Goal: Transaction & Acquisition: Purchase product/service

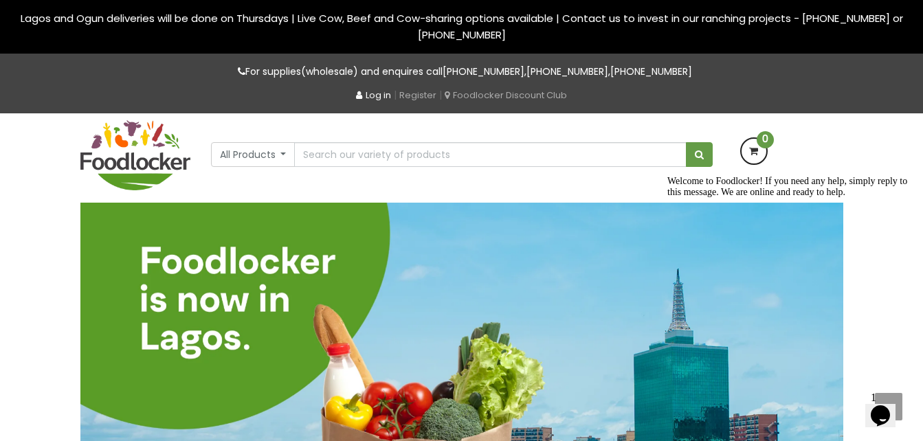
click at [367, 92] on link "Log in" at bounding box center [373, 95] width 35 height 13
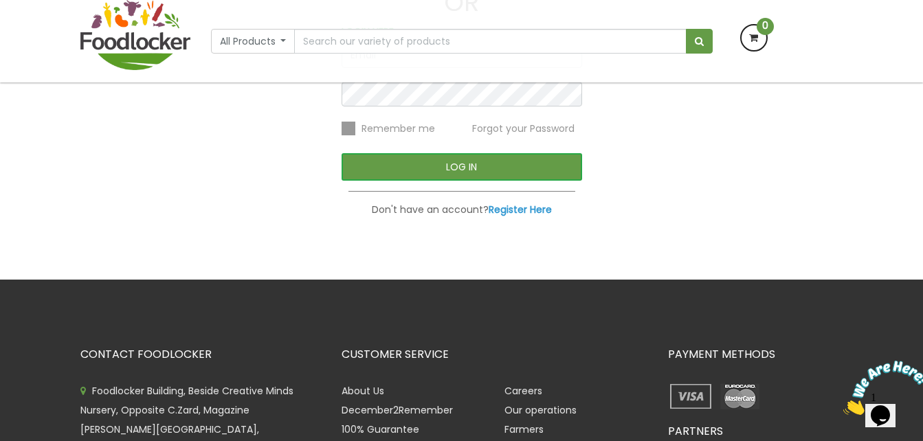
scroll to position [234, 0]
type input "soupedonline@gmail.com"
click at [434, 164] on button "LOG IN" at bounding box center [462, 166] width 241 height 27
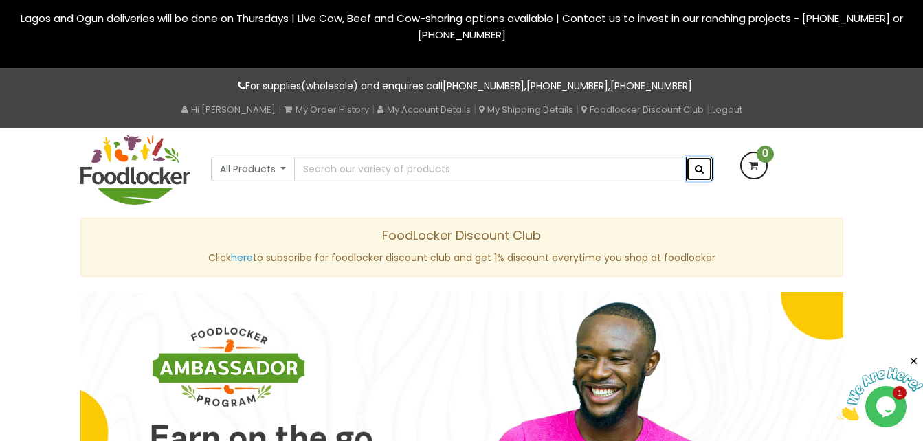
click at [695, 168] on span "submit" at bounding box center [699, 169] width 9 height 10
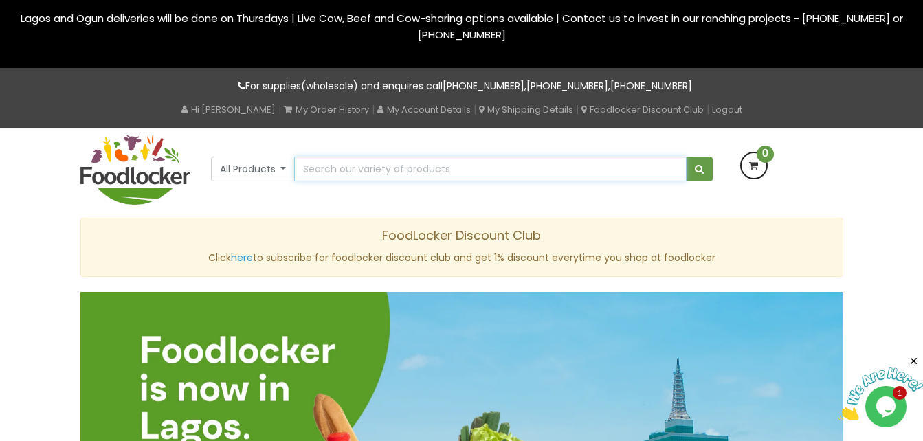
click at [335, 168] on input "text" at bounding box center [490, 169] width 392 height 25
click at [258, 170] on button "All Products" at bounding box center [253, 169] width 85 height 25
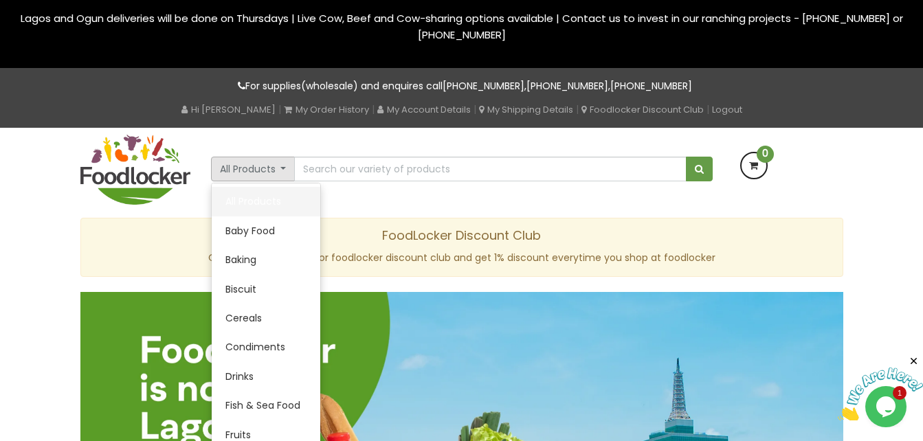
click at [247, 201] on link "All Products" at bounding box center [266, 201] width 109 height 29
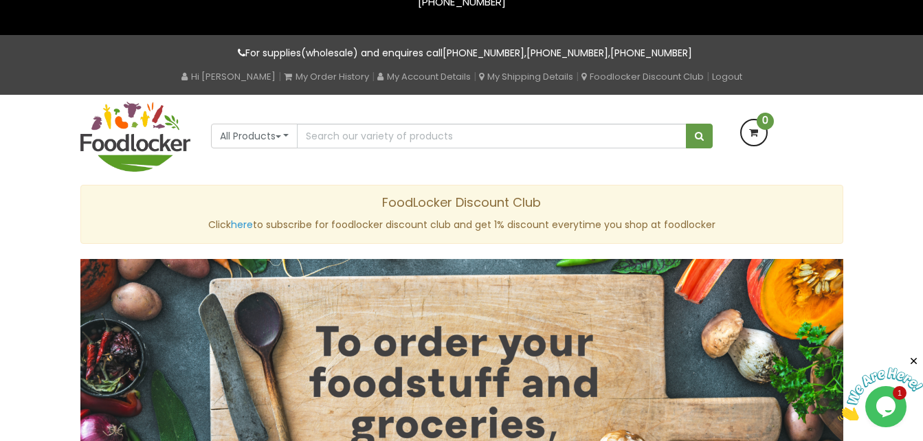
scroll to position [29, 0]
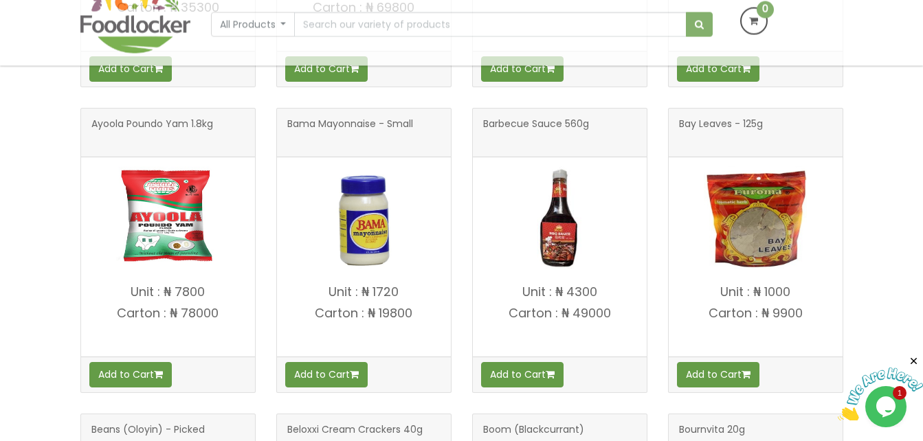
scroll to position [1168, 0]
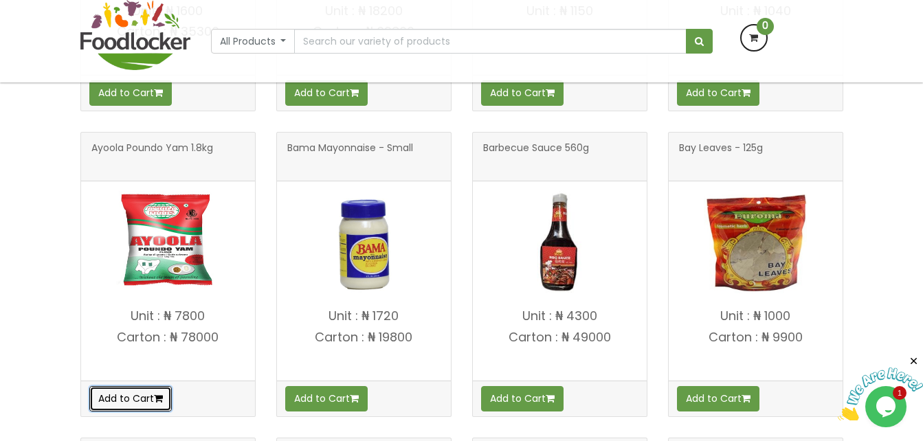
click at [111, 396] on button "Add to Cart" at bounding box center [130, 398] width 82 height 25
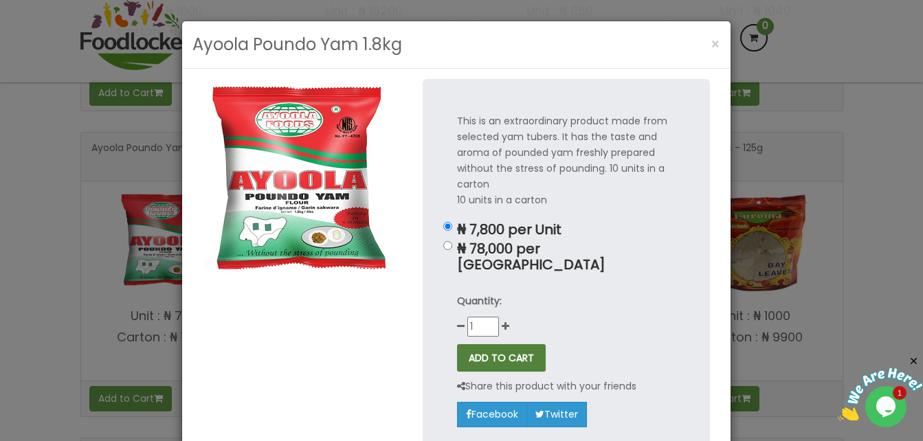
click at [492, 345] on button "ADD TO CART" at bounding box center [501, 357] width 89 height 27
click at [713, 41] on span "×" at bounding box center [716, 44] width 10 height 20
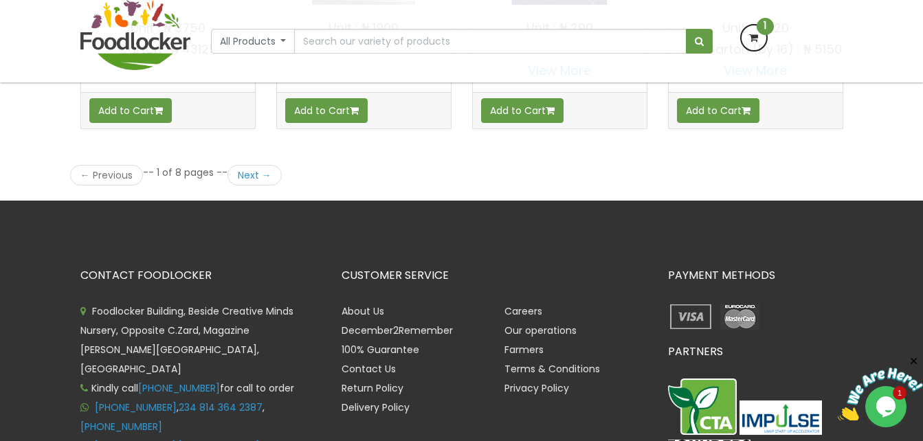
scroll to position [2131, 0]
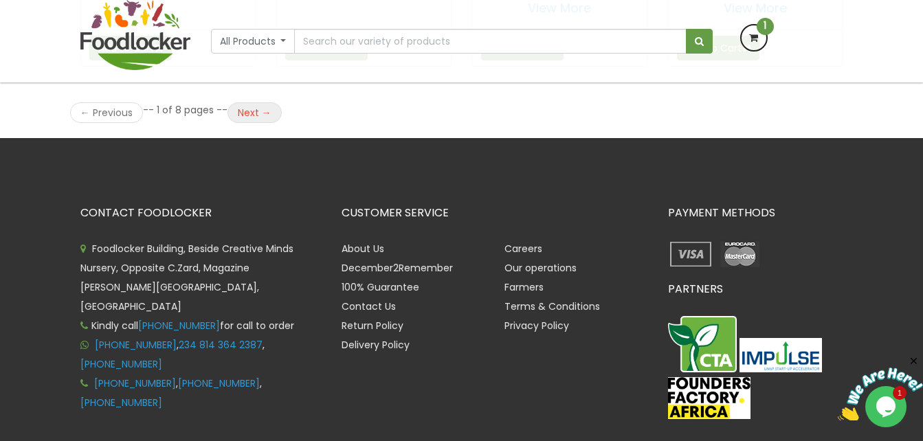
click at [259, 123] on link "Next →" at bounding box center [254, 112] width 54 height 21
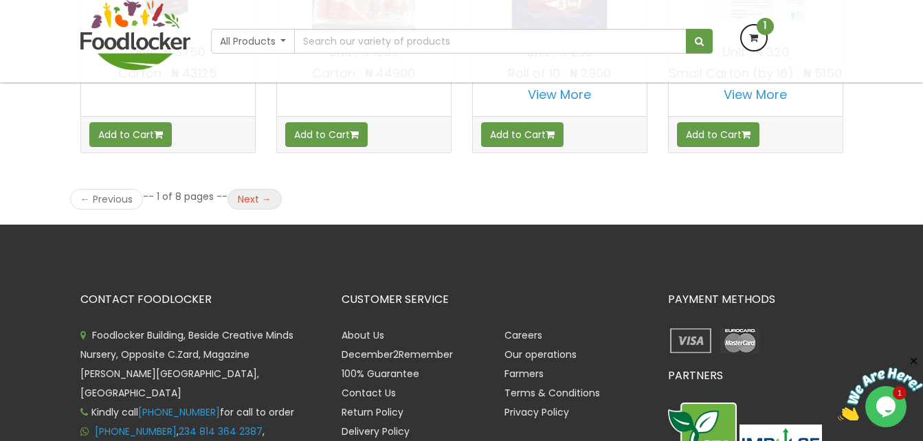
scroll to position [2062, 0]
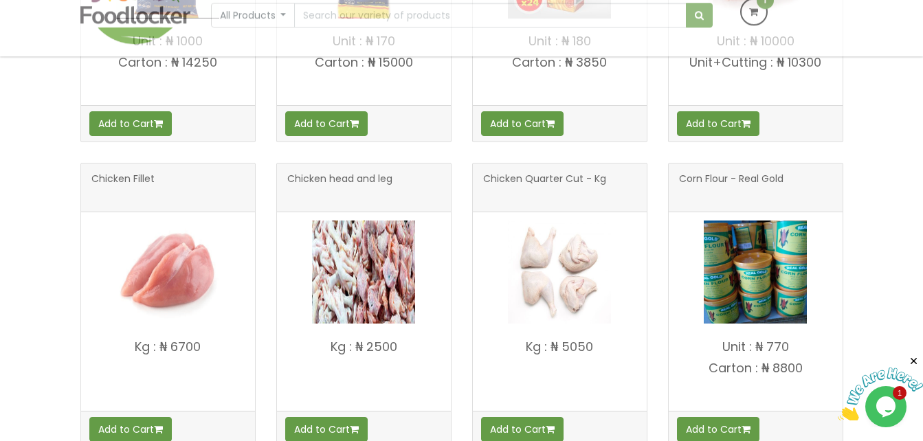
scroll to position [550, 0]
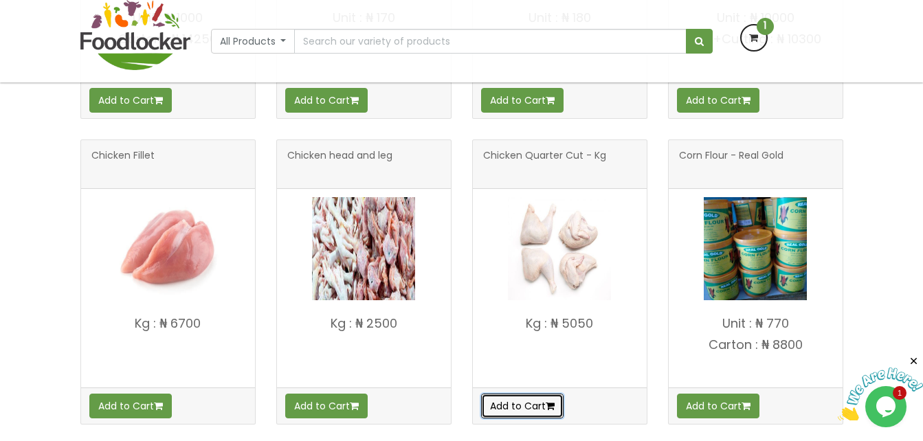
click at [532, 410] on button "Add to Cart" at bounding box center [522, 406] width 82 height 25
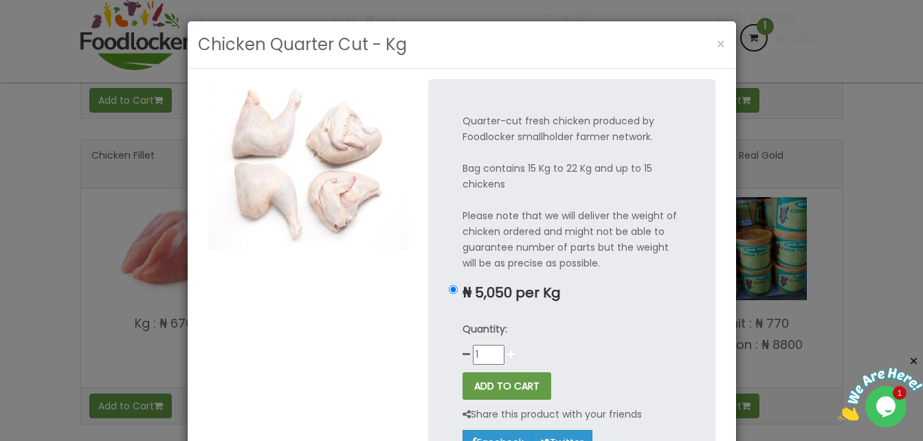
click at [508, 356] on icon at bounding box center [511, 355] width 8 height 10
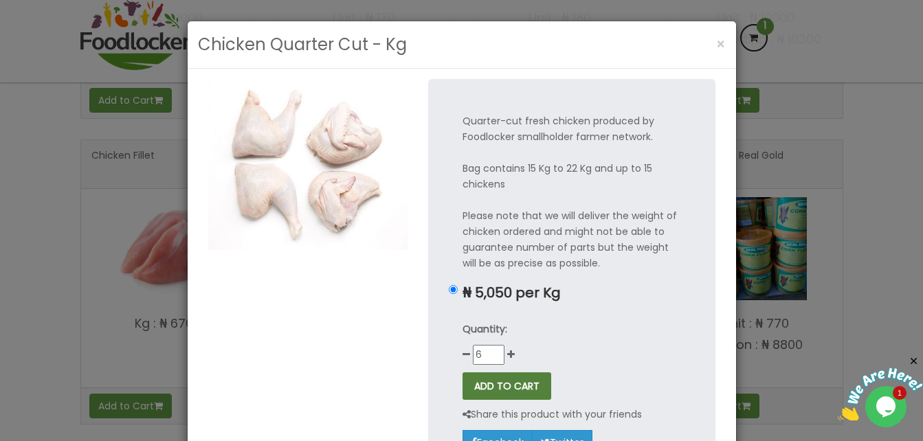
click at [506, 392] on button "ADD TO CART" at bounding box center [507, 386] width 89 height 27
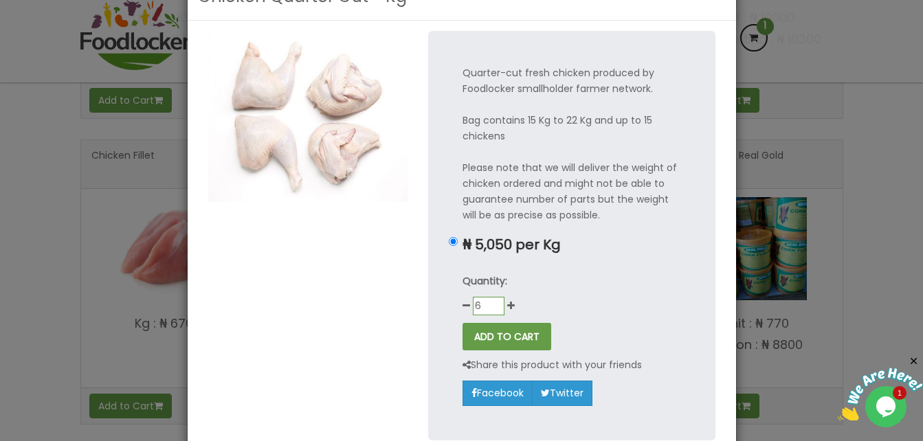
scroll to position [146, 0]
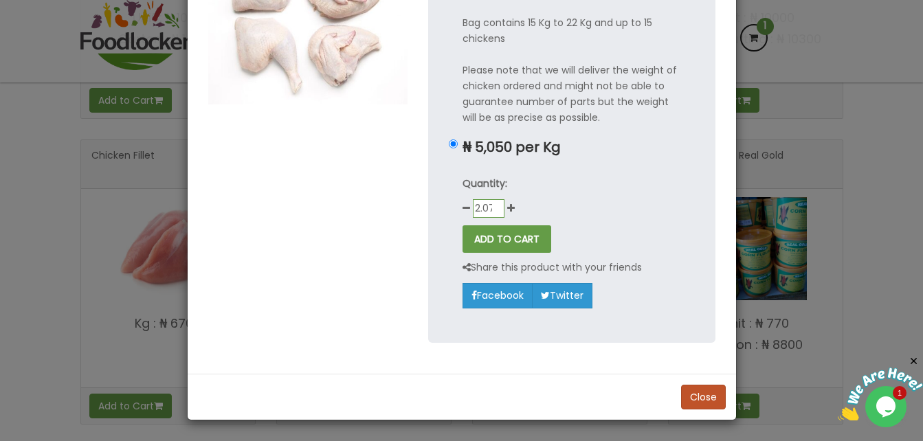
click at [488, 214] on input "2.07" at bounding box center [489, 208] width 32 height 19
click at [488, 214] on input "2" at bounding box center [489, 208] width 32 height 19
click at [493, 212] on input "1" at bounding box center [489, 208] width 32 height 19
type input "2"
click at [493, 205] on input "2" at bounding box center [489, 208] width 32 height 19
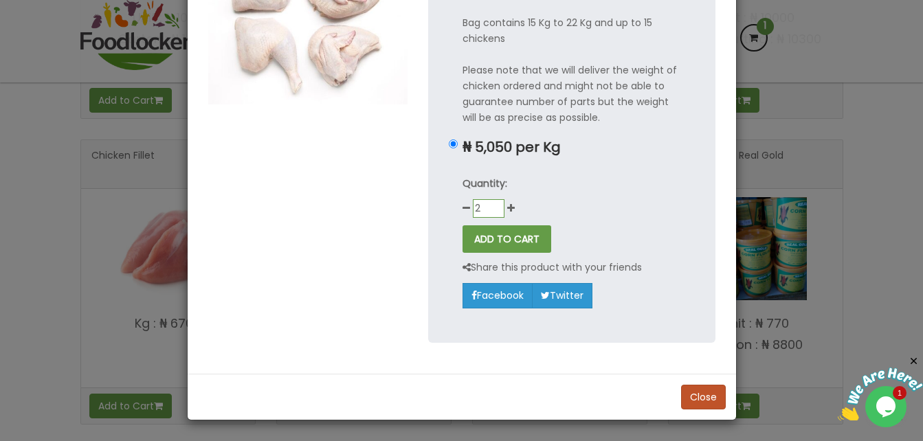
click at [493, 205] on input "2" at bounding box center [489, 208] width 32 height 19
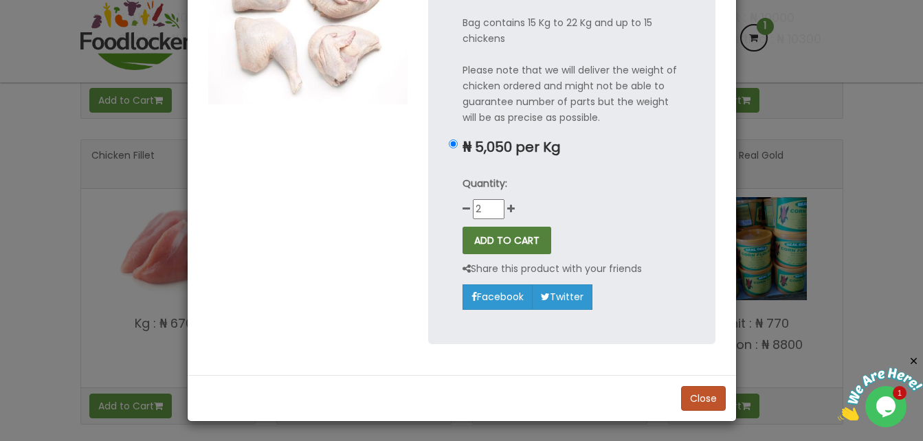
click at [491, 243] on button "ADD TO CART" at bounding box center [507, 240] width 89 height 27
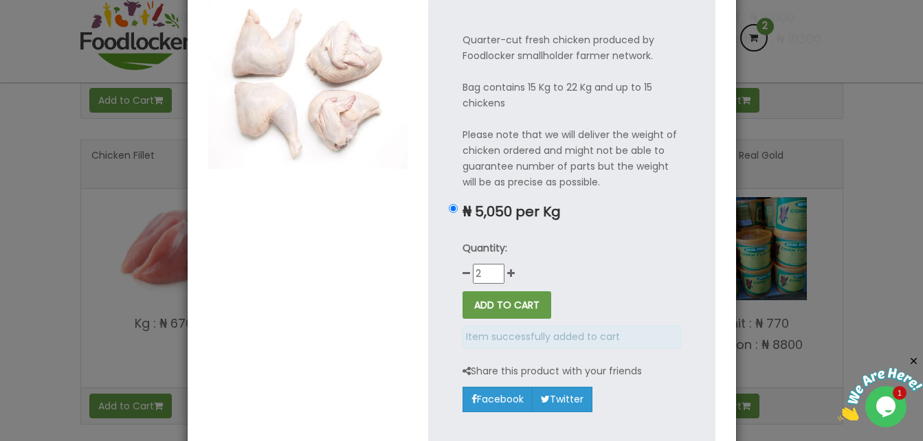
scroll to position [0, 0]
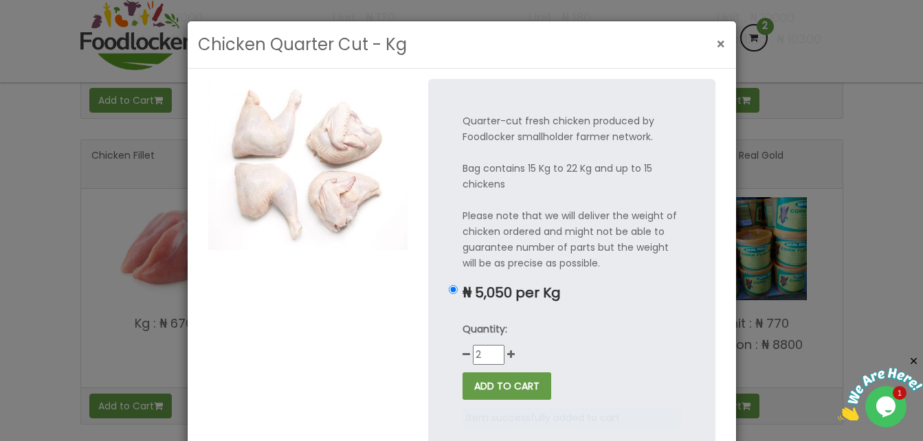
click at [709, 43] on button "×" at bounding box center [720, 44] width 23 height 28
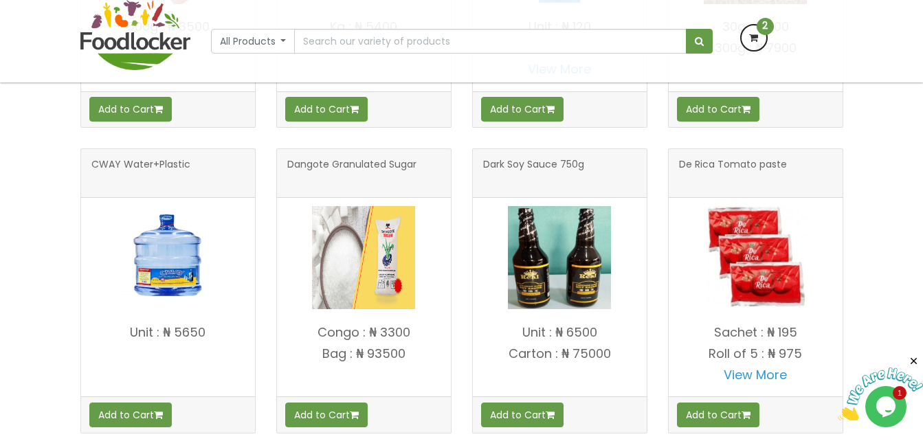
scroll to position [1787, 0]
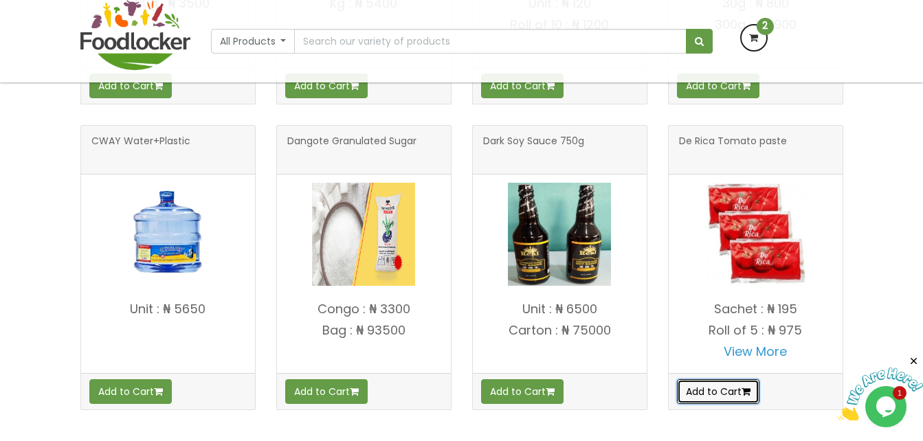
click at [717, 387] on button "Add to Cart" at bounding box center [718, 391] width 82 height 25
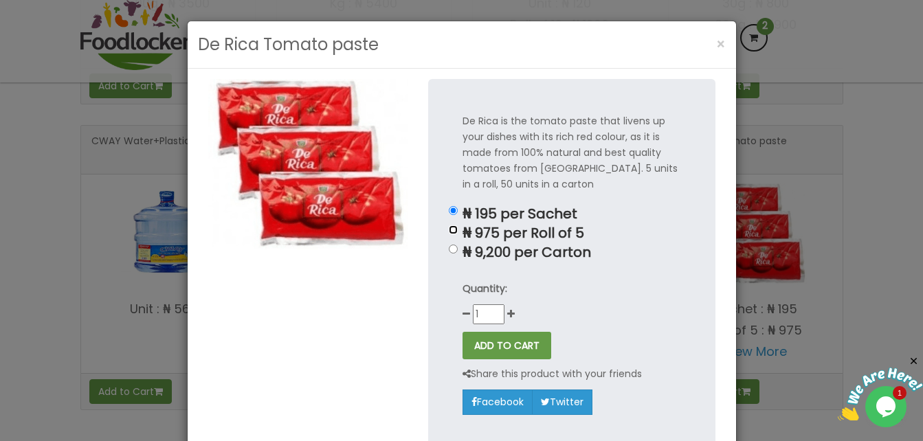
click at [449, 231] on input "₦ 975 per Roll of 5" at bounding box center [453, 229] width 9 height 9
radio input "true"
click at [485, 346] on button "ADD TO CART" at bounding box center [507, 345] width 89 height 27
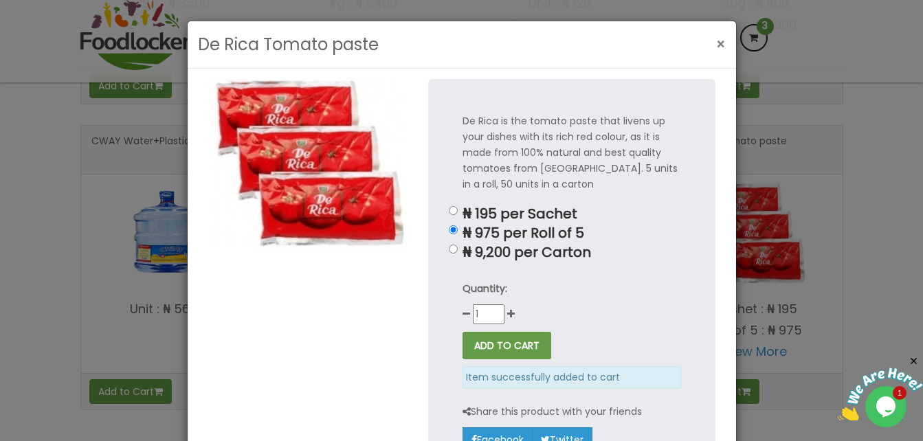
click at [719, 44] on span "×" at bounding box center [721, 44] width 10 height 20
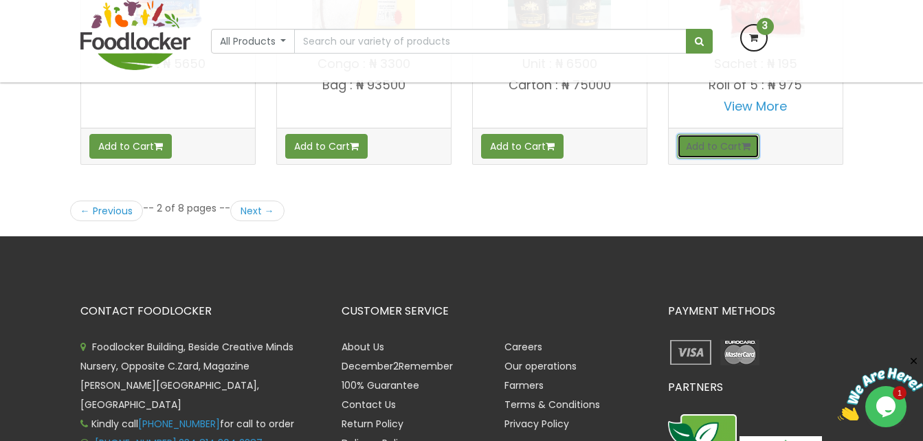
scroll to position [2062, 0]
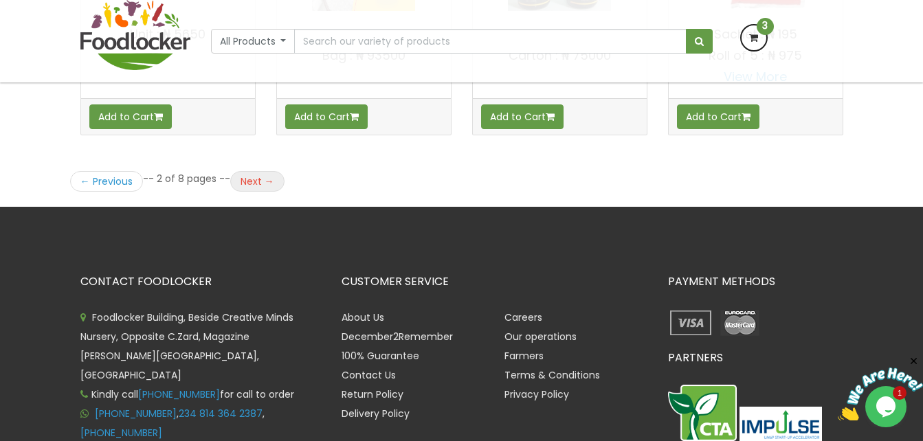
click at [249, 173] on link "Next →" at bounding box center [257, 181] width 54 height 21
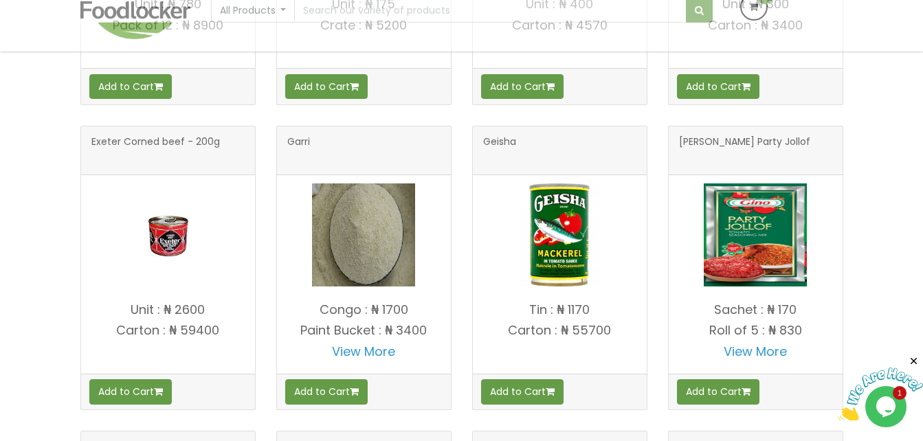
scroll to position [893, 0]
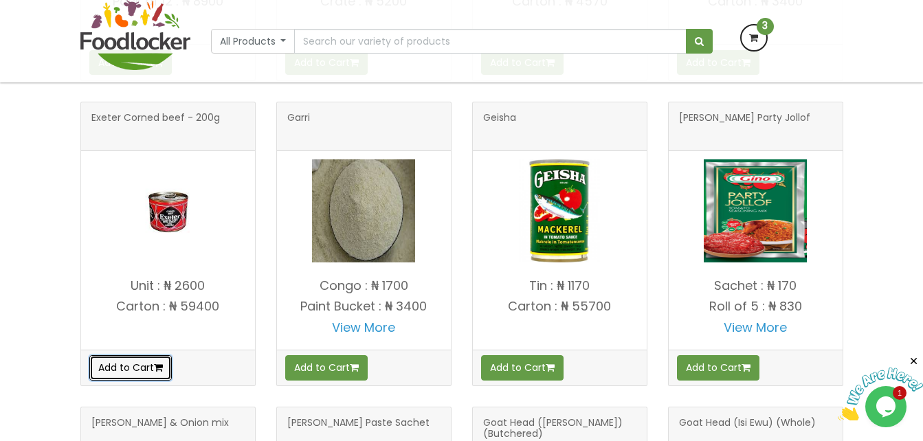
click at [129, 368] on button "Add to Cart" at bounding box center [130, 367] width 82 height 25
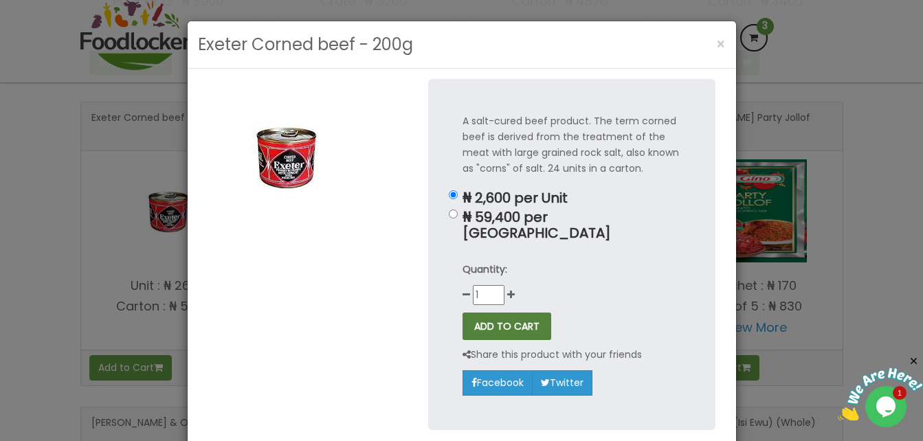
click at [491, 313] on button "ADD TO CART" at bounding box center [507, 326] width 89 height 27
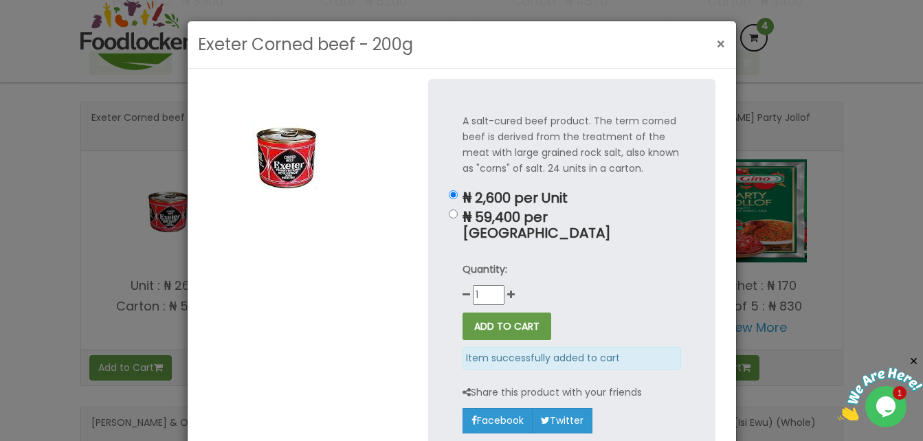
click at [718, 45] on span "×" at bounding box center [721, 44] width 10 height 20
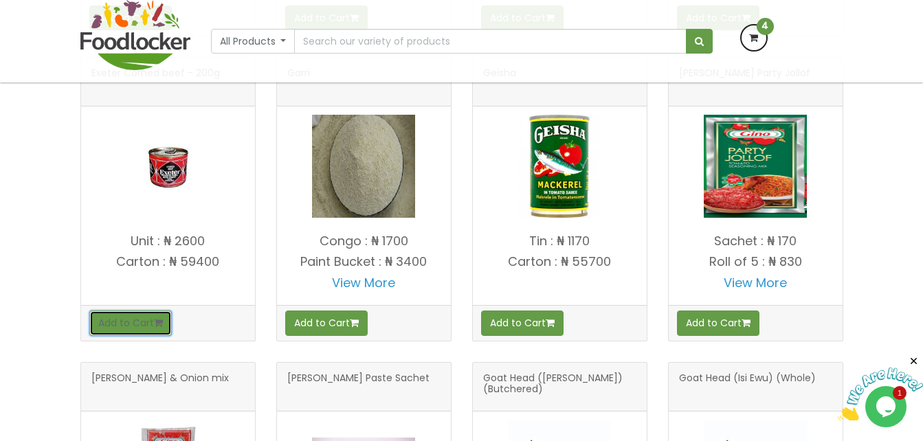
scroll to position [962, 0]
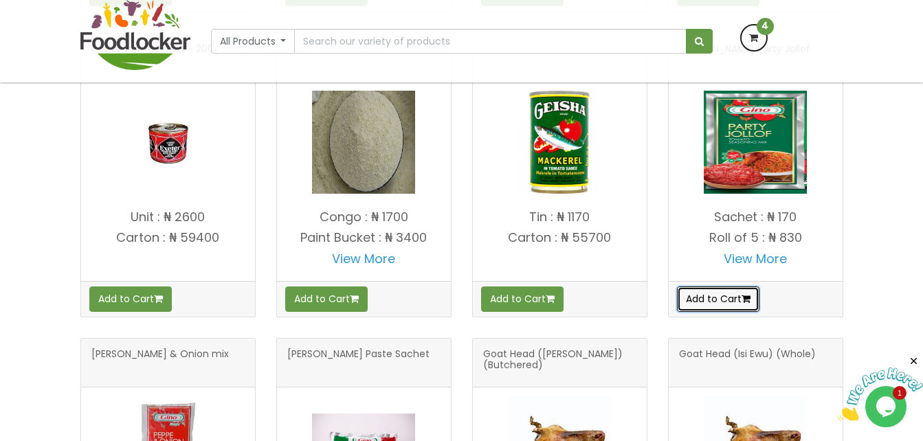
click at [731, 296] on button "Add to Cart" at bounding box center [718, 299] width 82 height 25
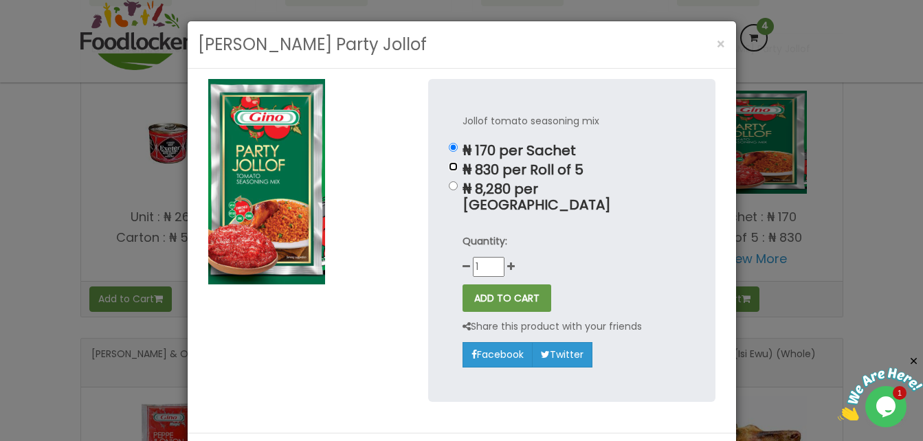
click at [449, 168] on input "₦ 830 per Roll of 5" at bounding box center [453, 166] width 9 height 9
radio input "true"
click at [475, 286] on button "ADD TO CART" at bounding box center [507, 298] width 89 height 27
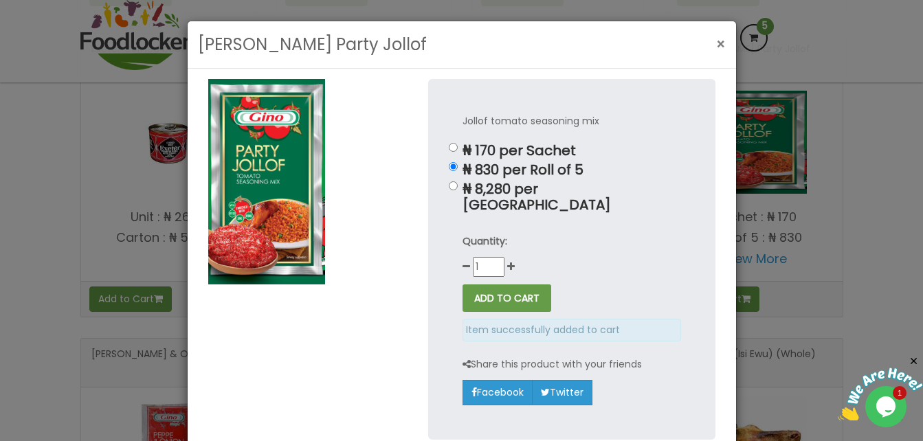
click at [716, 43] on span "×" at bounding box center [721, 44] width 10 height 20
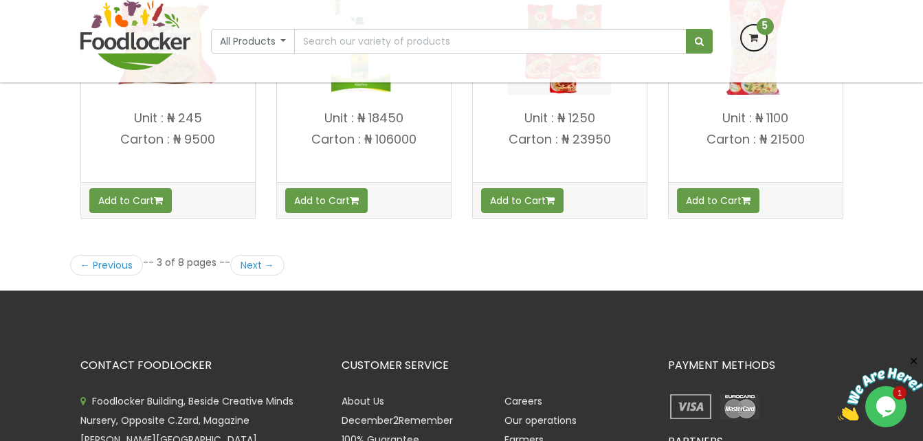
scroll to position [1993, 0]
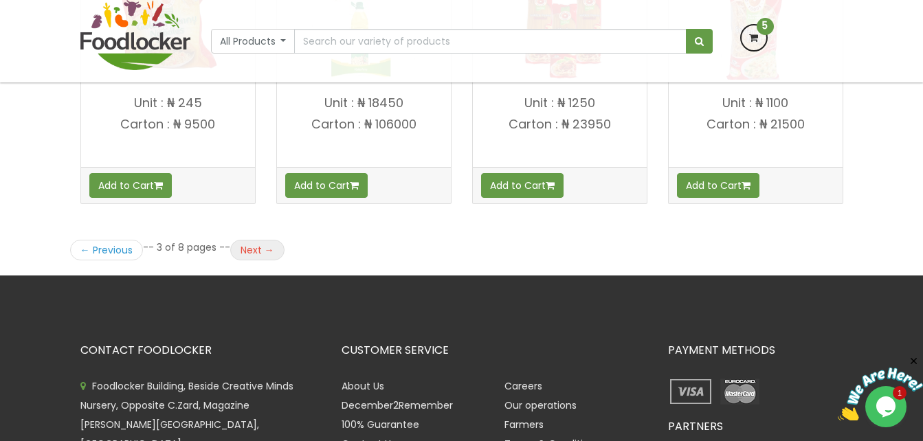
click at [240, 251] on link "Next →" at bounding box center [257, 250] width 54 height 21
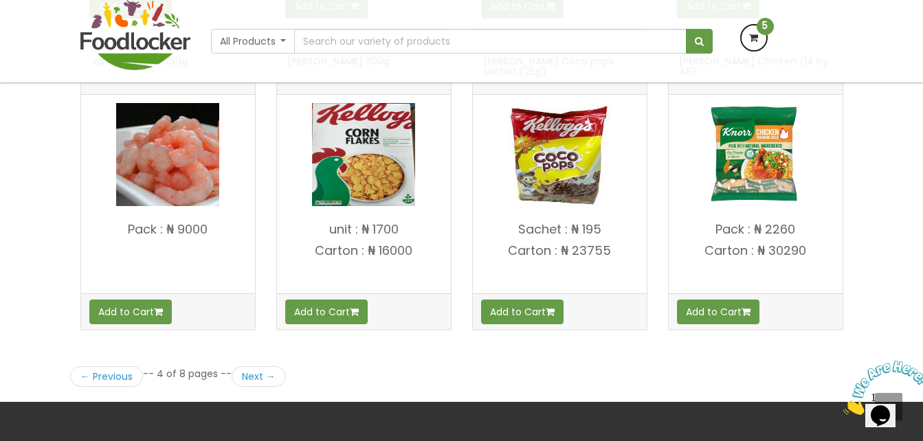
scroll to position [1787, 0]
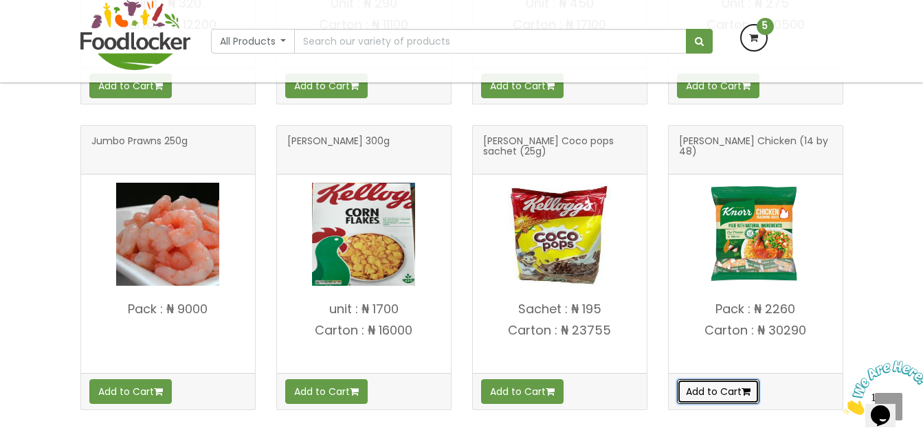
click at [718, 392] on button "Add to Cart" at bounding box center [718, 391] width 82 height 25
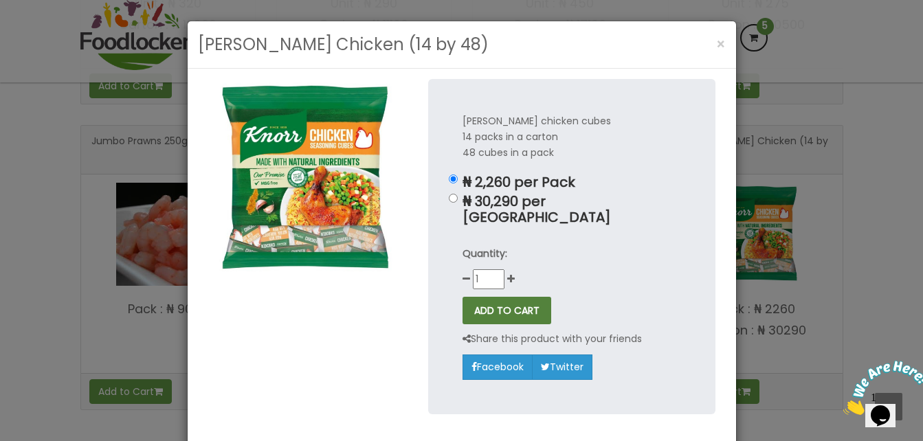
click at [496, 300] on button "ADD TO CART" at bounding box center [507, 310] width 89 height 27
click at [716, 42] on span "×" at bounding box center [721, 44] width 10 height 20
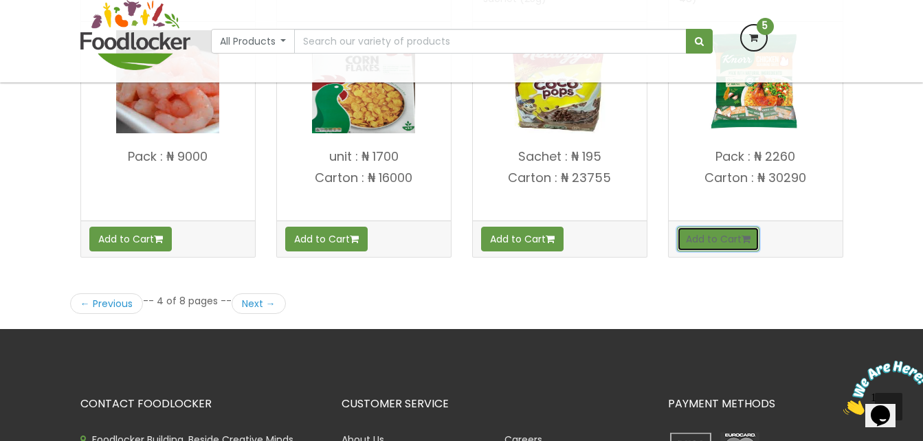
scroll to position [1993, 0]
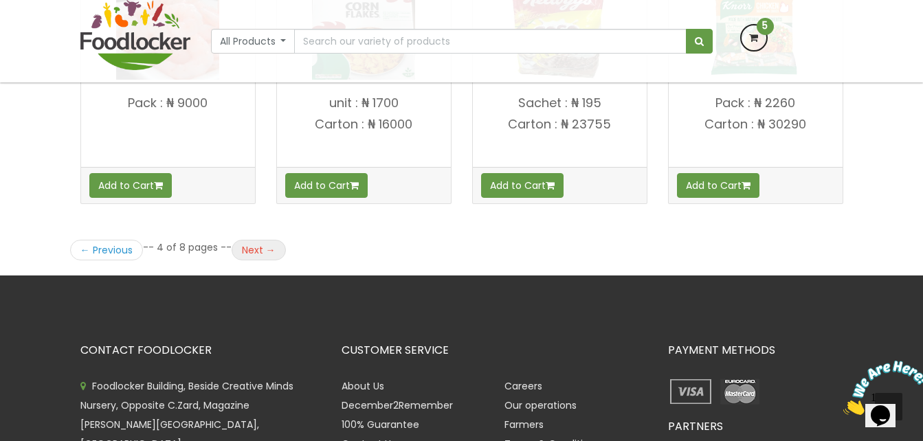
click at [256, 249] on link "Next →" at bounding box center [259, 250] width 54 height 21
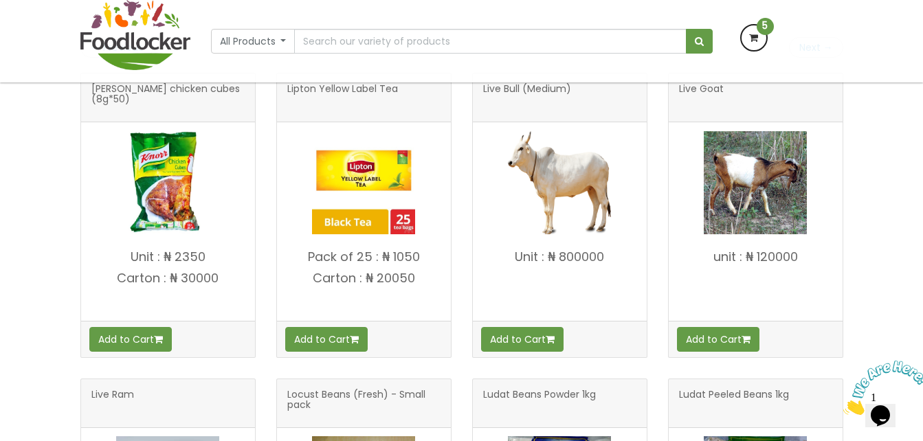
scroll to position [344, 0]
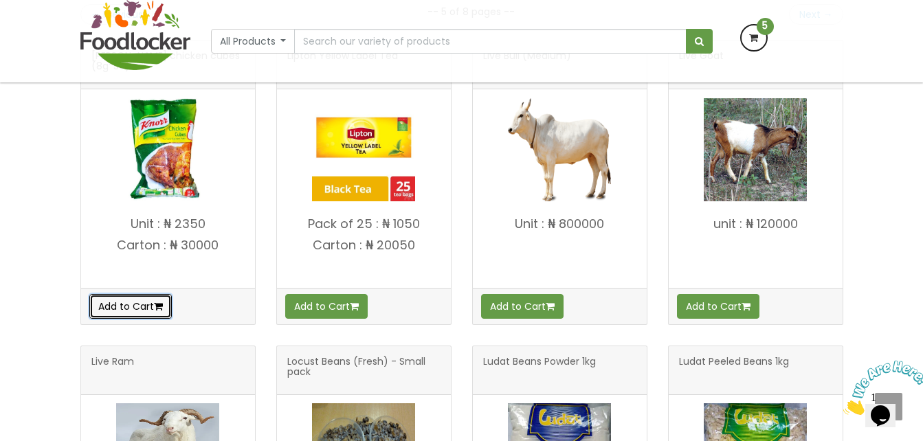
click at [140, 301] on button "Add to Cart" at bounding box center [130, 306] width 82 height 25
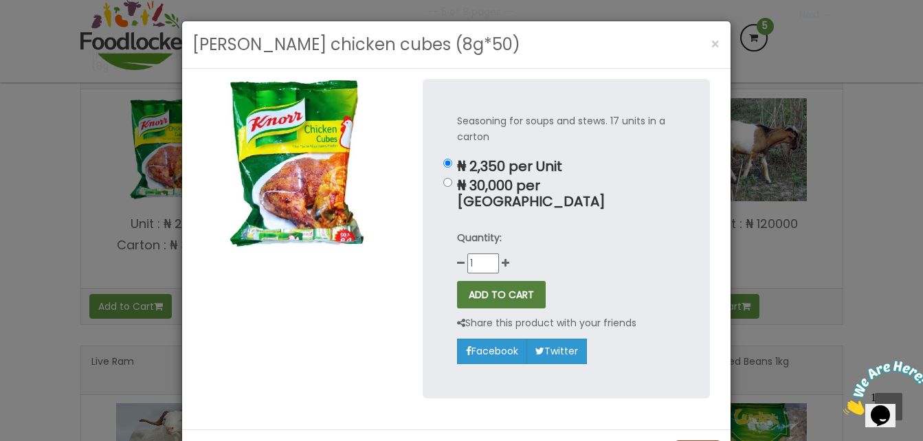
click at [509, 281] on button "ADD TO CART" at bounding box center [501, 294] width 89 height 27
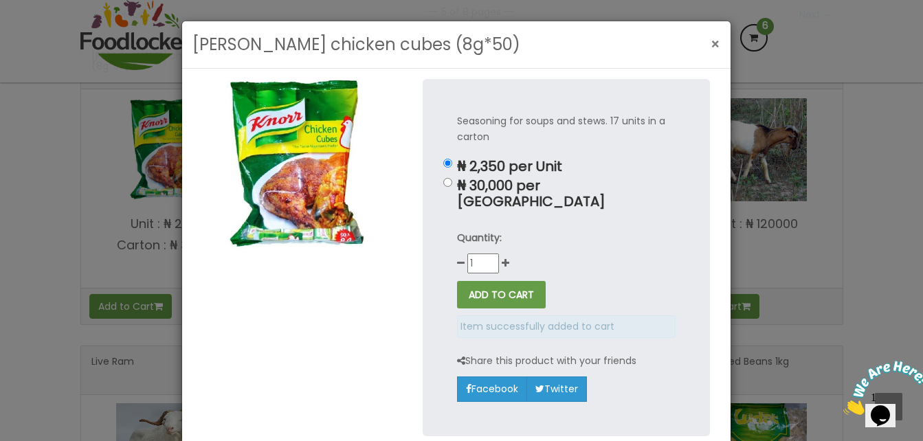
click at [711, 43] on span "×" at bounding box center [716, 44] width 10 height 20
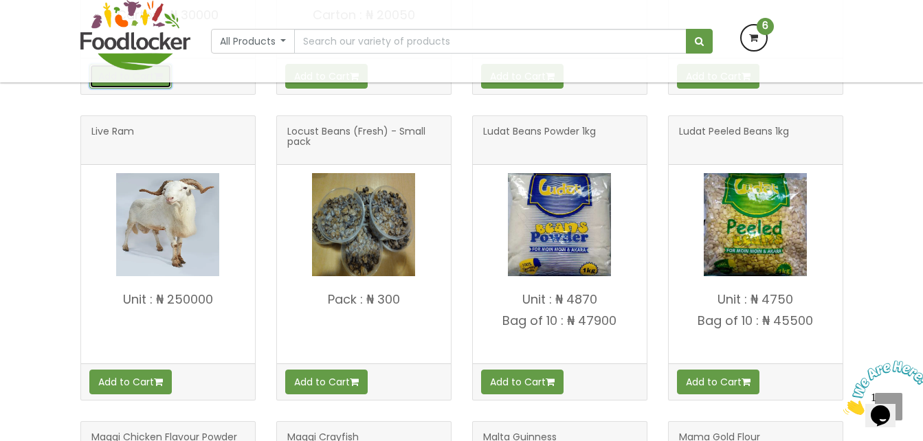
scroll to position [550, 0]
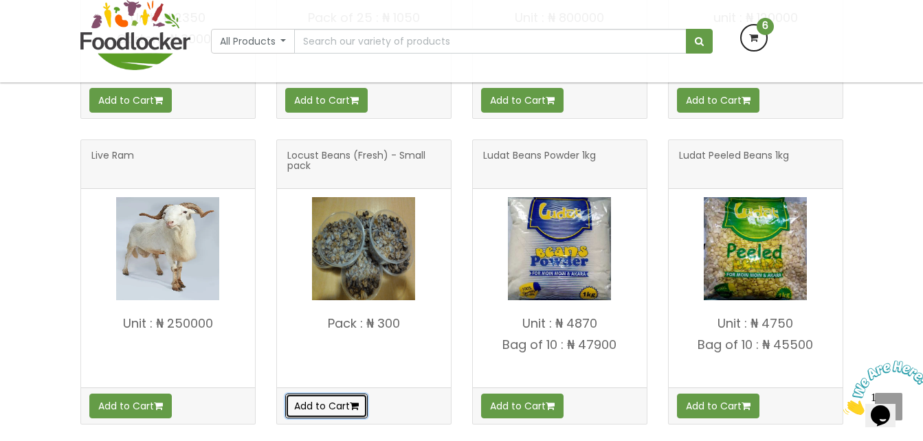
click at [331, 408] on button "Add to Cart" at bounding box center [326, 406] width 82 height 25
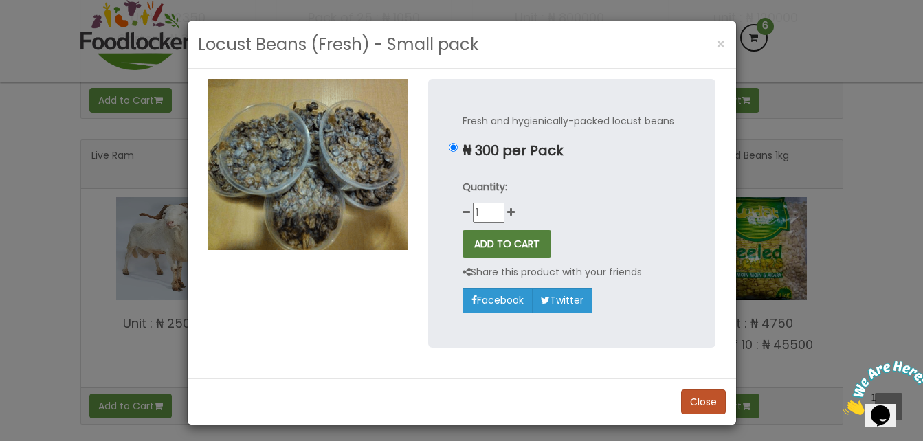
click at [493, 245] on button "ADD TO CART" at bounding box center [507, 243] width 89 height 27
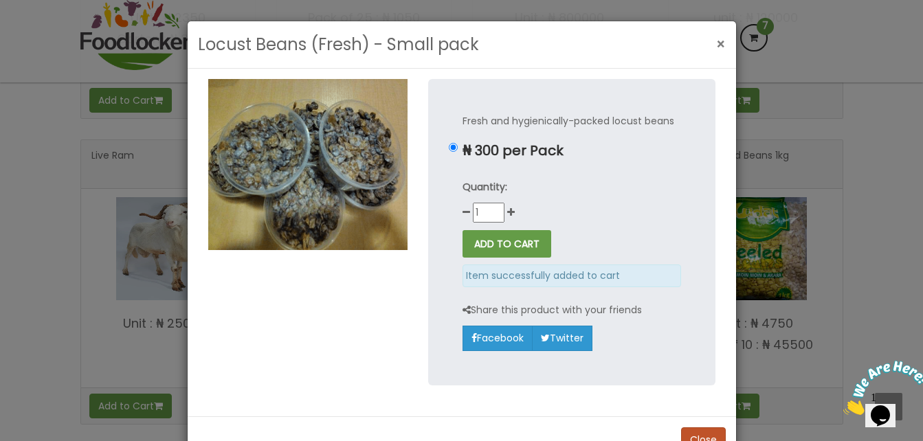
drag, startPoint x: 715, startPoint y: 41, endPoint x: 704, endPoint y: 56, distance: 19.3
click at [716, 41] on span "×" at bounding box center [721, 44] width 10 height 20
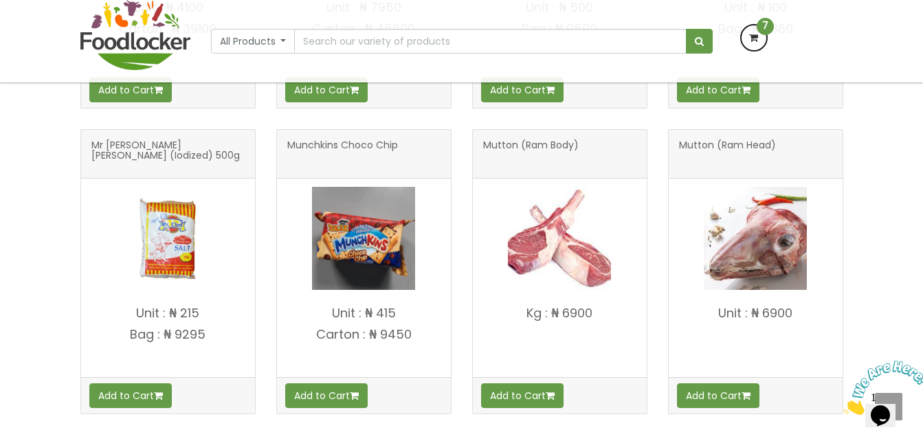
scroll to position [1806, 0]
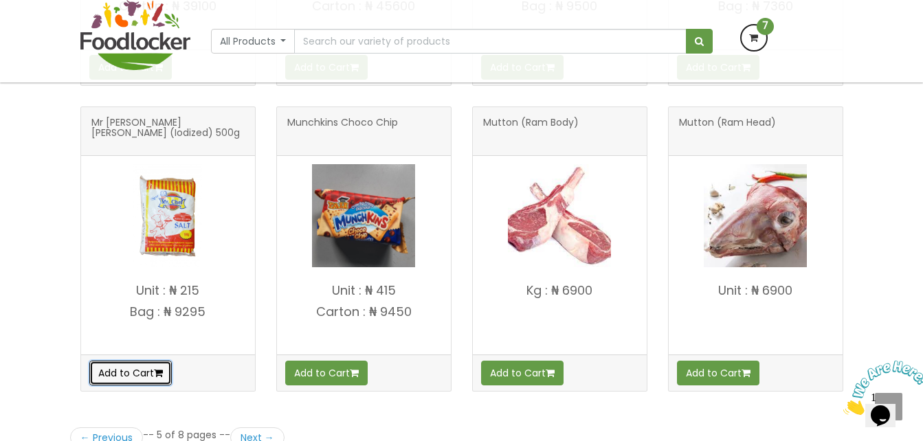
click at [142, 365] on button "Add to Cart" at bounding box center [130, 373] width 82 height 25
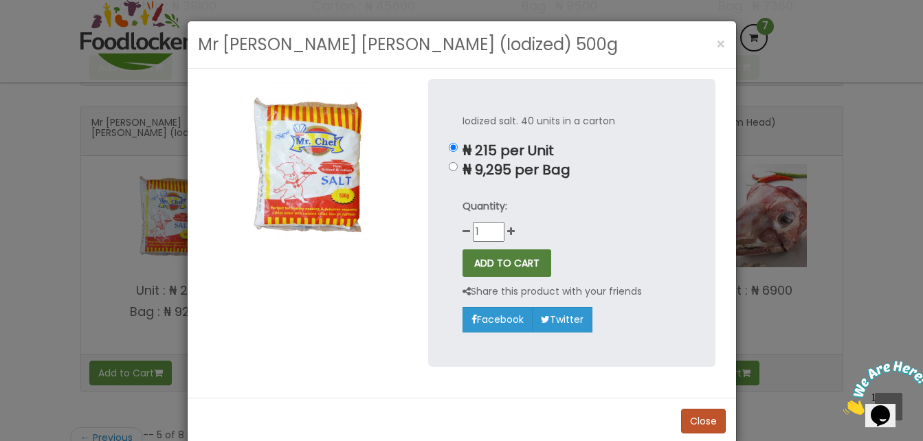
click at [498, 260] on button "ADD TO CART" at bounding box center [507, 262] width 89 height 27
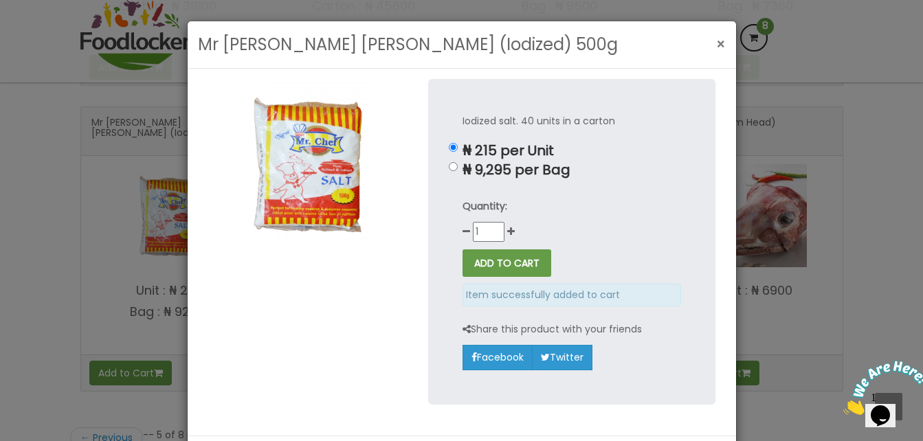
click at [716, 41] on span "×" at bounding box center [721, 44] width 10 height 20
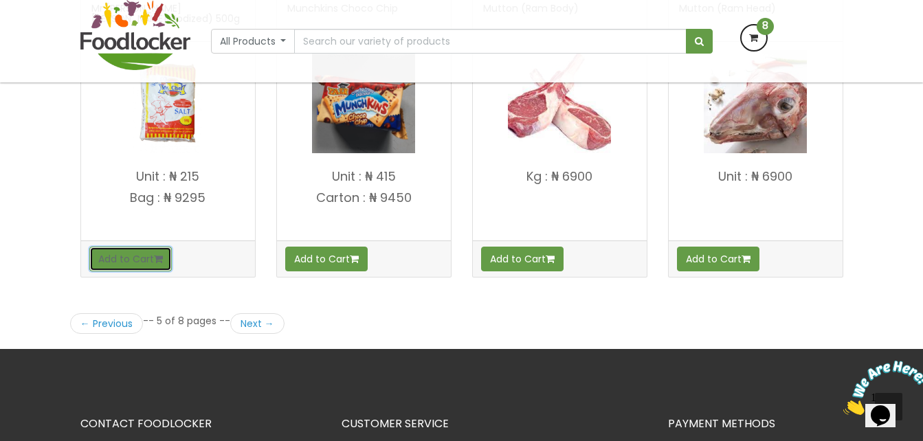
scroll to position [1943, 0]
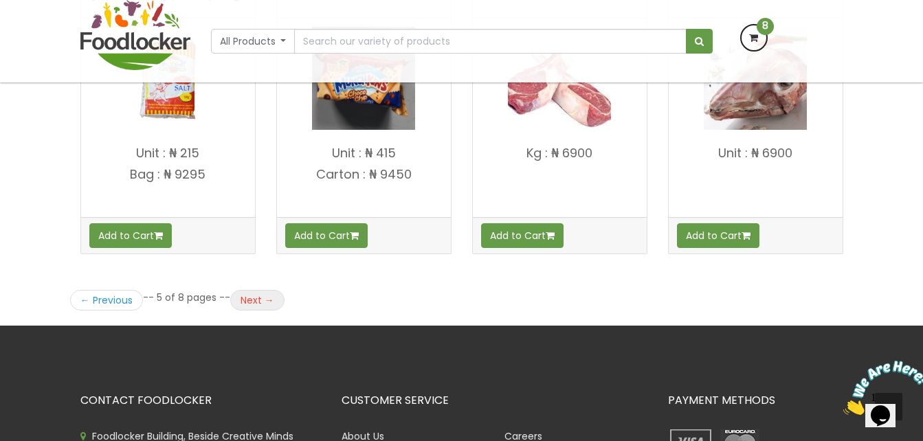
click at [263, 298] on link "Next →" at bounding box center [257, 300] width 54 height 21
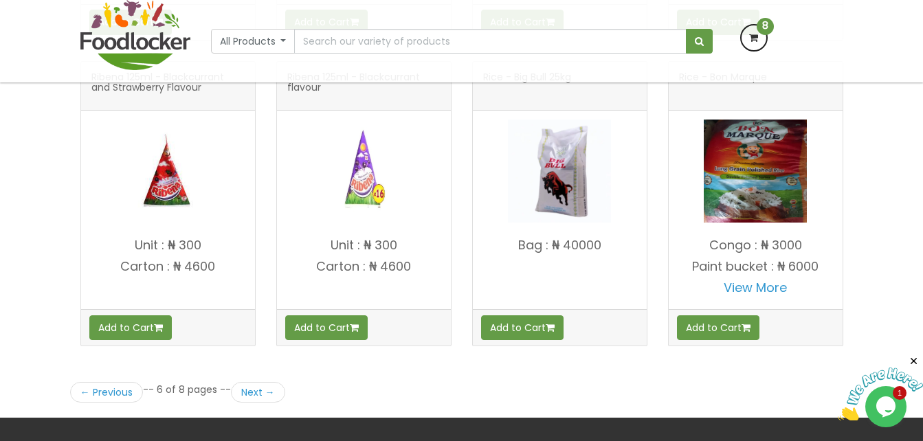
scroll to position [1856, 0]
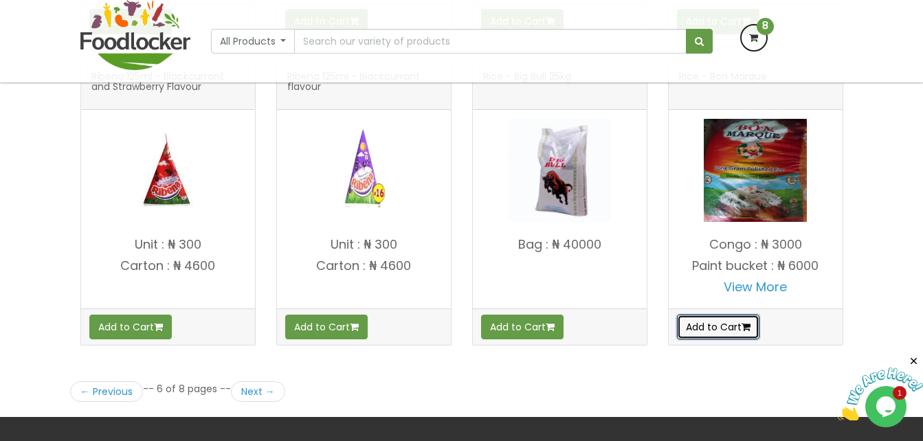
click at [707, 318] on button "Add to Cart" at bounding box center [718, 327] width 82 height 25
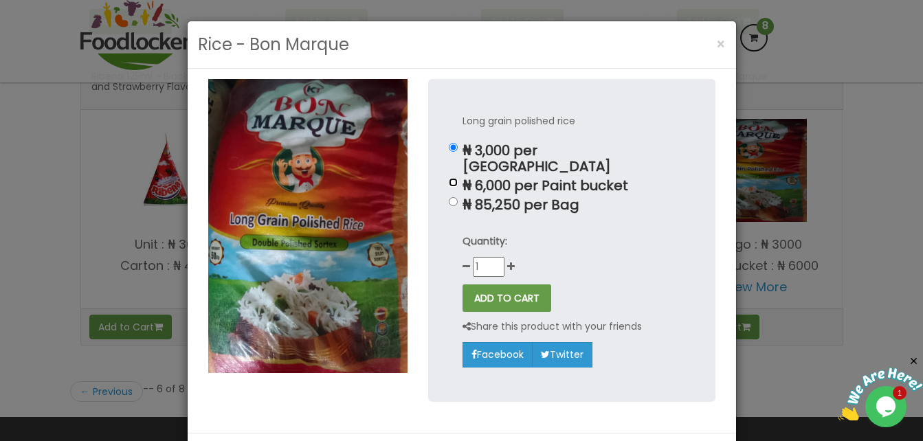
click at [449, 178] on input "₦ 6,000 per Paint bucket" at bounding box center [453, 182] width 9 height 9
radio input "true"
click at [478, 285] on button "ADD TO CART" at bounding box center [507, 298] width 89 height 27
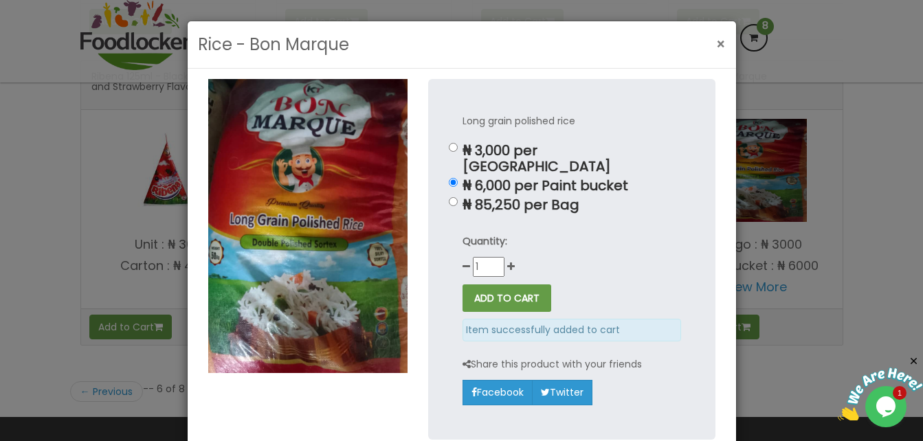
click at [718, 47] on span "×" at bounding box center [721, 44] width 10 height 20
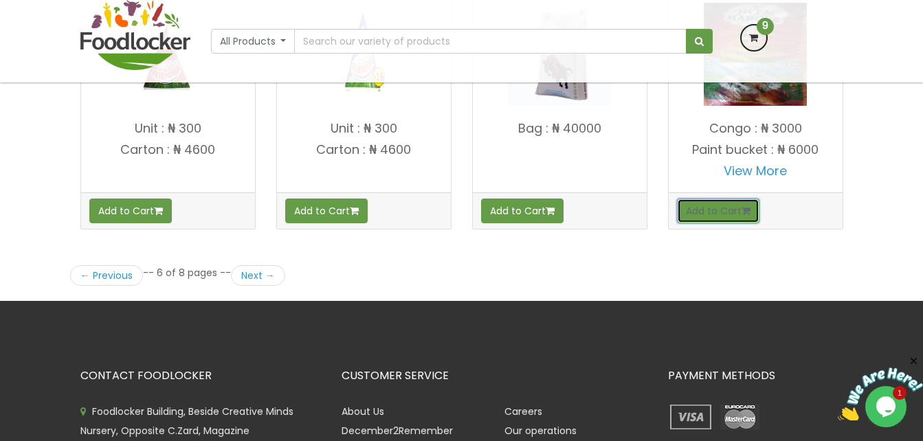
scroll to position [1993, 0]
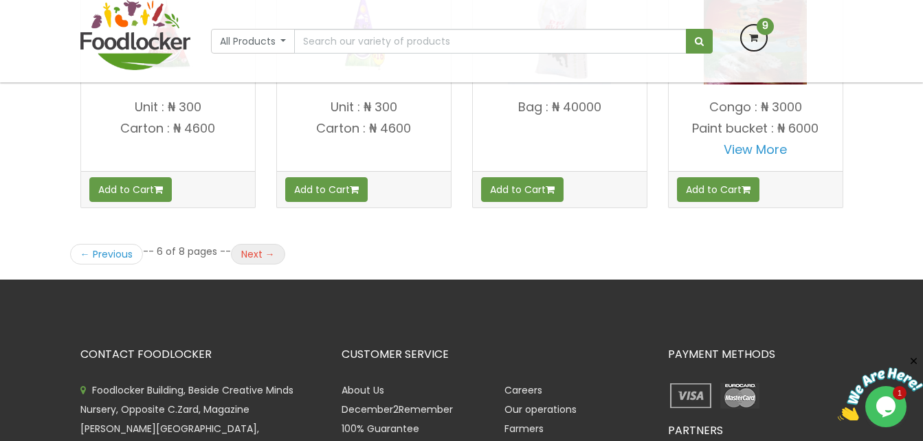
click at [234, 249] on link "Next →" at bounding box center [258, 254] width 54 height 21
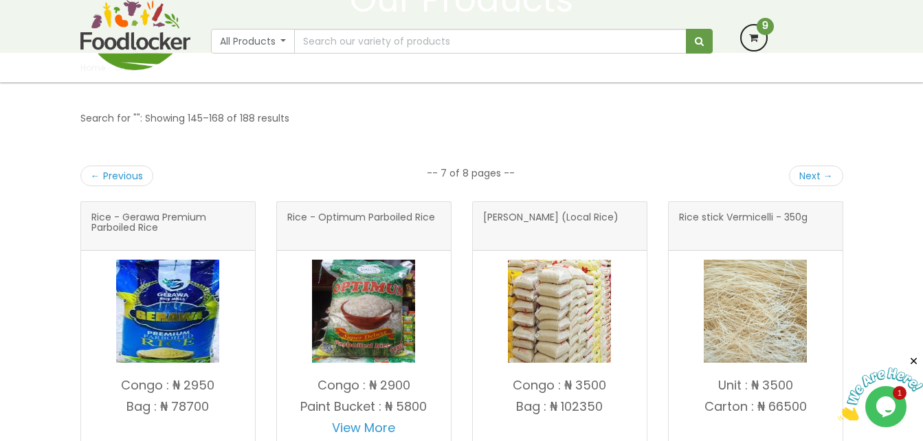
scroll to position [275, 0]
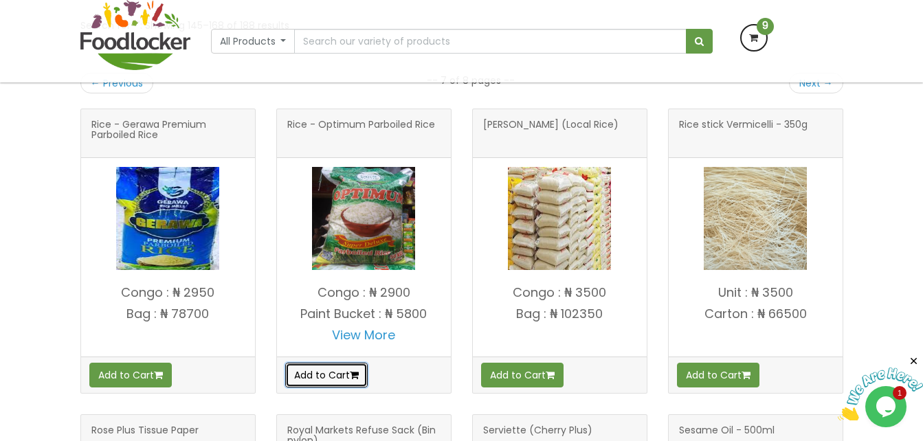
click at [337, 373] on button "Add to Cart" at bounding box center [326, 375] width 82 height 25
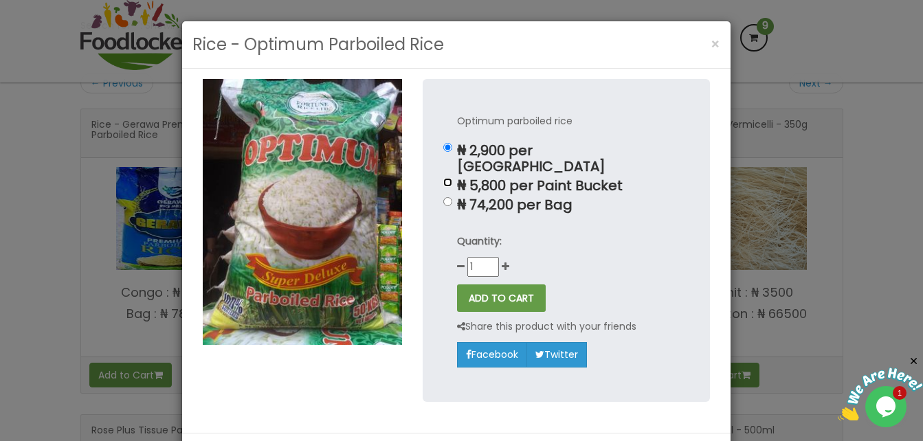
click at [444, 178] on input "₦ 5,800 per Paint Bucket" at bounding box center [447, 182] width 9 height 9
radio input "true"
click at [491, 285] on button "ADD TO CART" at bounding box center [501, 298] width 89 height 27
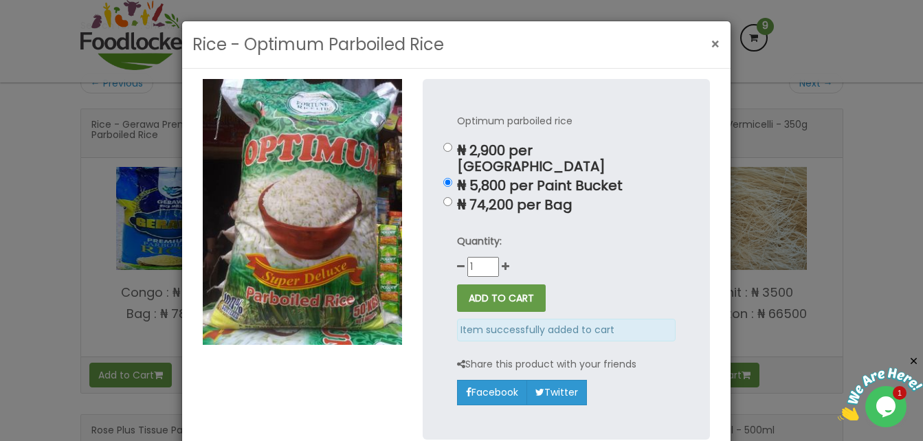
click at [713, 43] on span "×" at bounding box center [716, 44] width 10 height 20
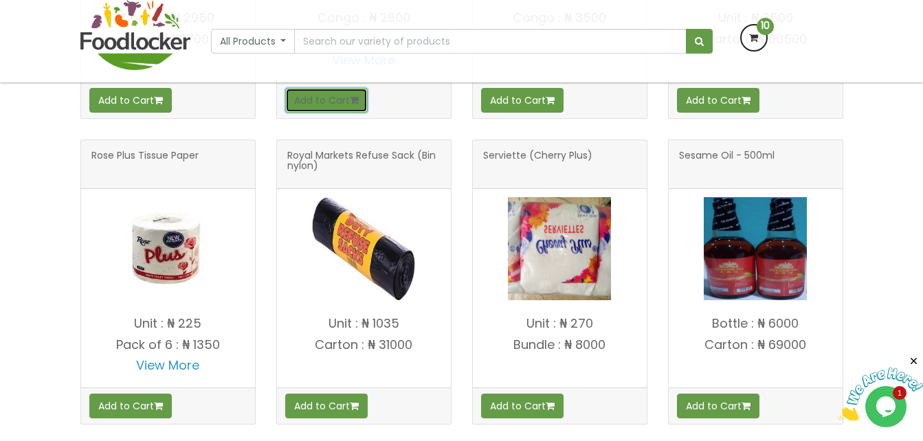
scroll to position [619, 0]
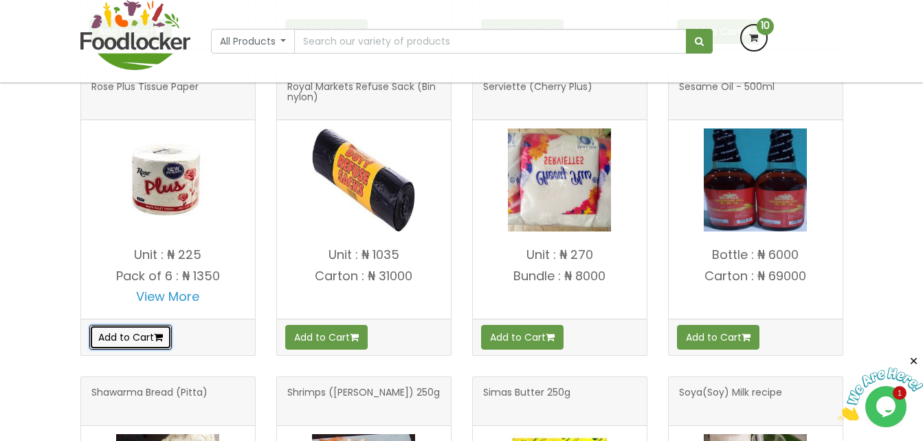
click at [141, 331] on button "Add to Cart" at bounding box center [130, 337] width 82 height 25
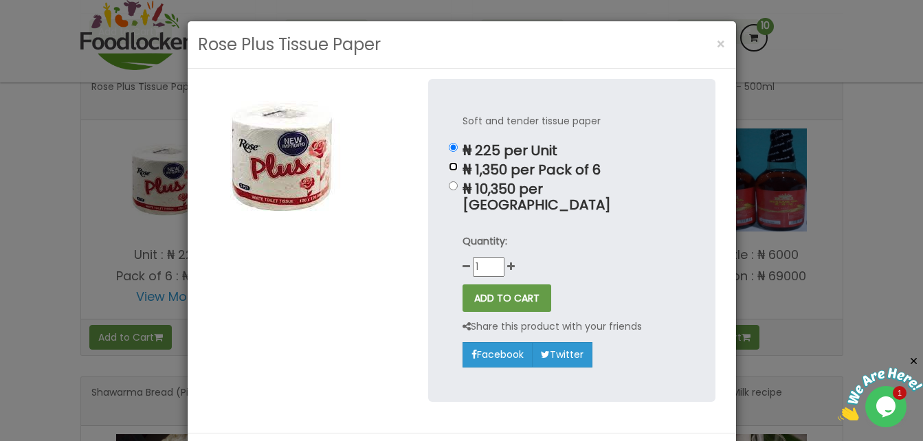
click at [449, 167] on input "₦ 1,350 per Pack of 6" at bounding box center [453, 166] width 9 height 9
radio input "true"
click at [506, 285] on button "ADD TO CART" at bounding box center [507, 298] width 89 height 27
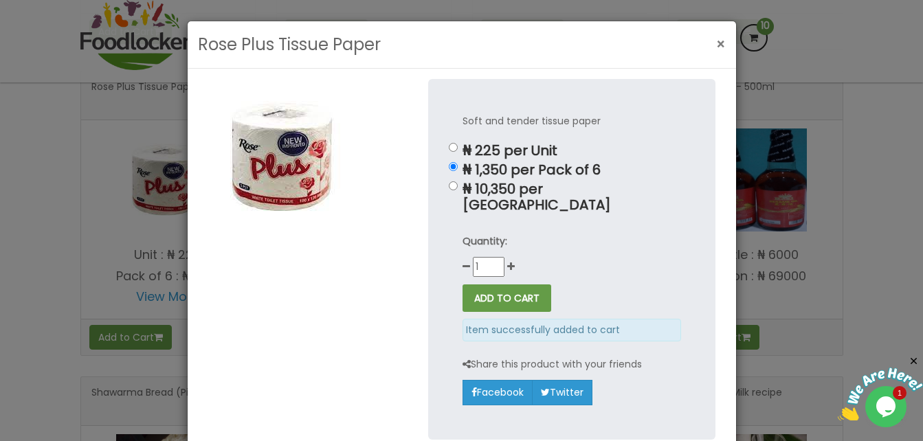
click at [719, 44] on span "×" at bounding box center [721, 44] width 10 height 20
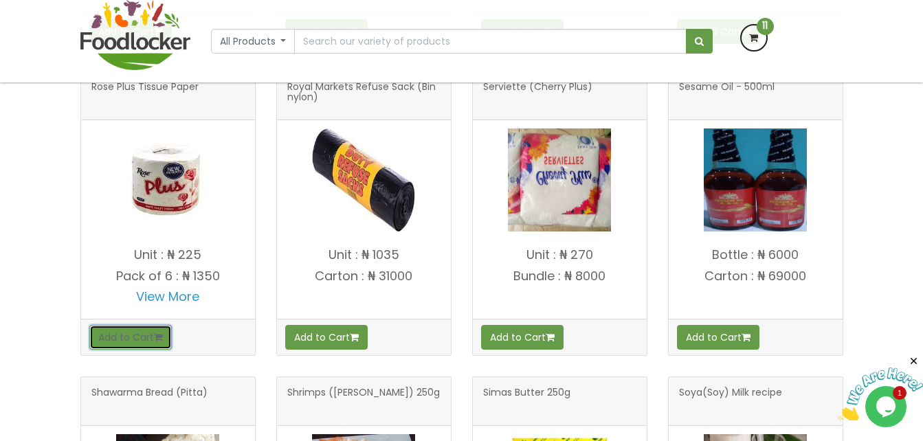
scroll to position [687, 0]
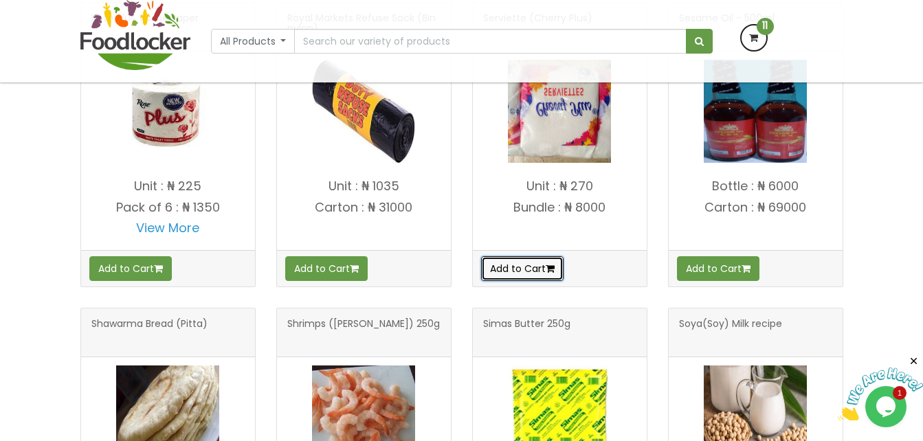
click at [520, 273] on button "Add to Cart" at bounding box center [522, 268] width 82 height 25
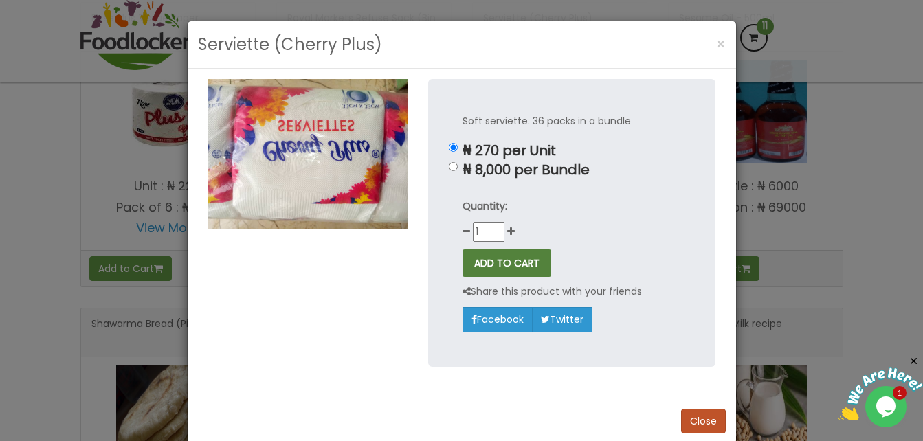
click at [470, 263] on button "ADD TO CART" at bounding box center [507, 262] width 89 height 27
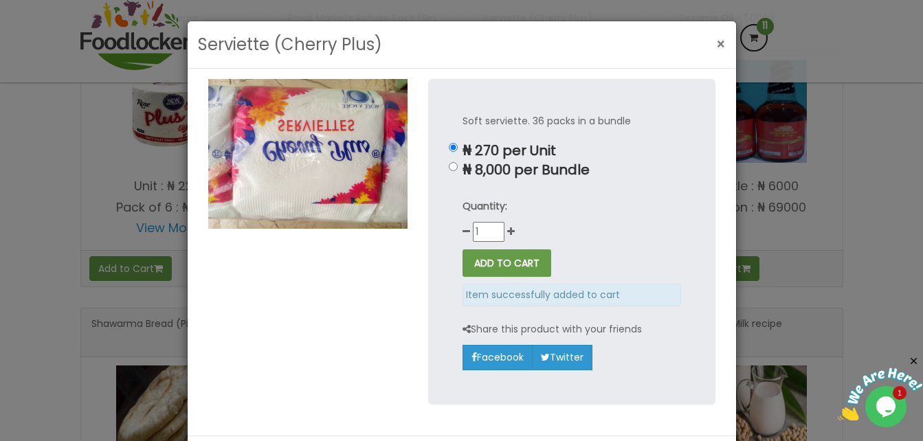
click at [718, 41] on span "×" at bounding box center [721, 44] width 10 height 20
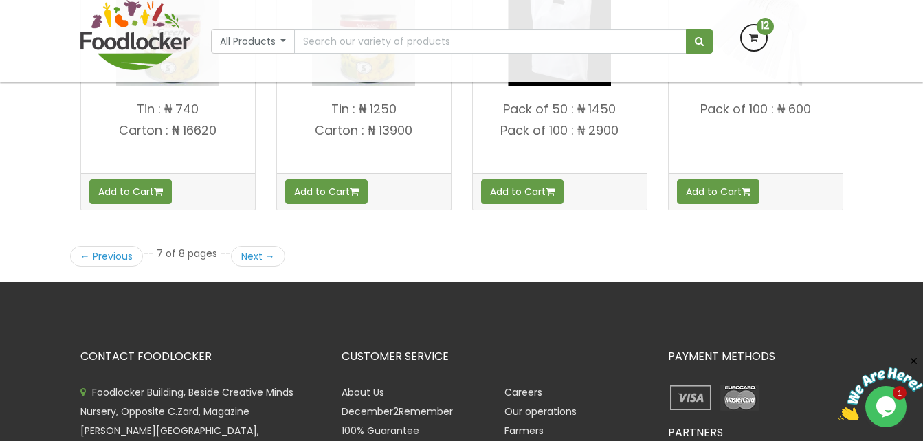
scroll to position [1993, 0]
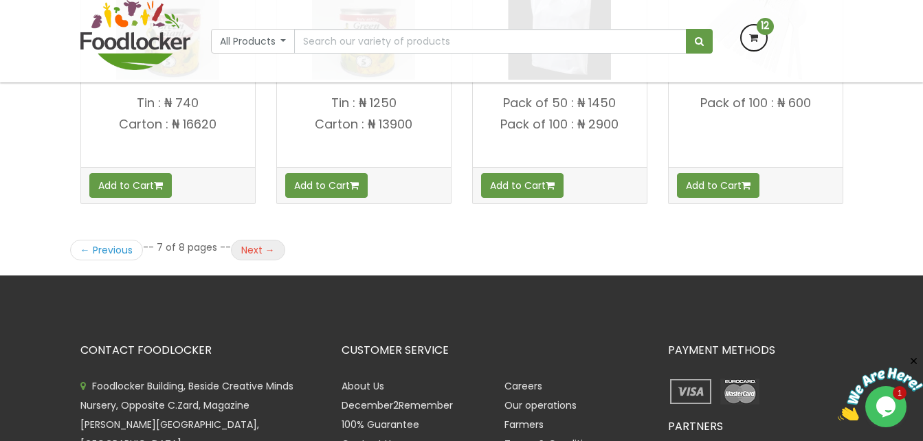
click at [249, 249] on link "Next →" at bounding box center [258, 250] width 54 height 21
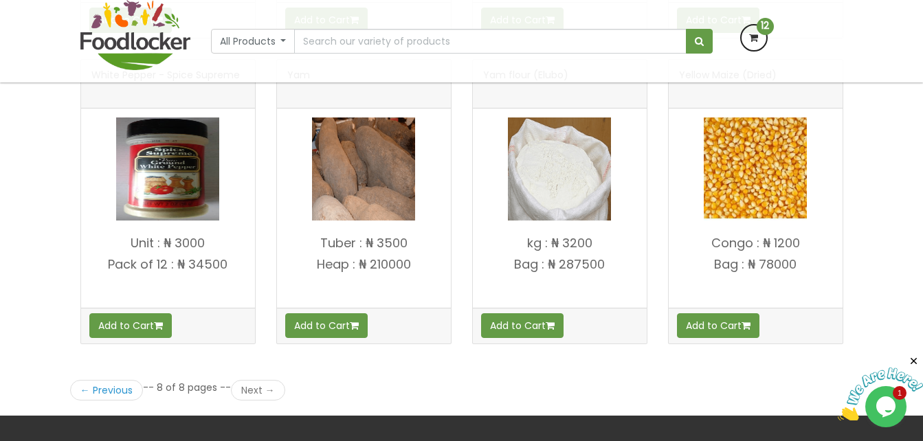
scroll to position [1650, 0]
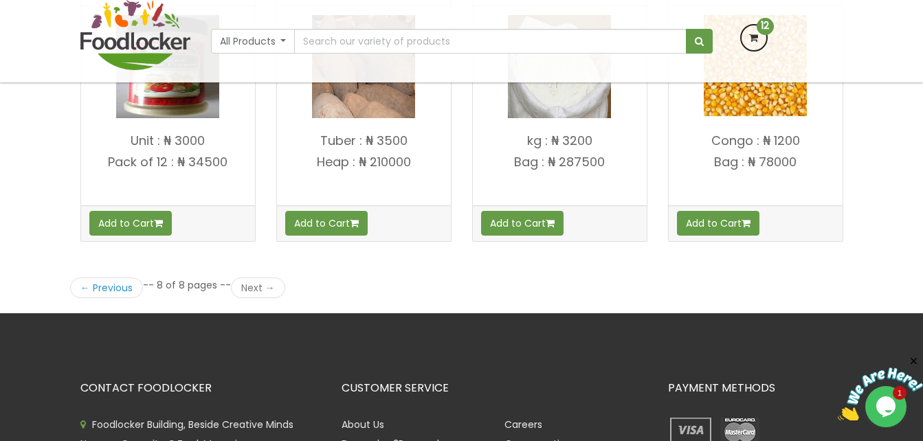
click at [750, 36] on icon at bounding box center [754, 37] width 25 height 25
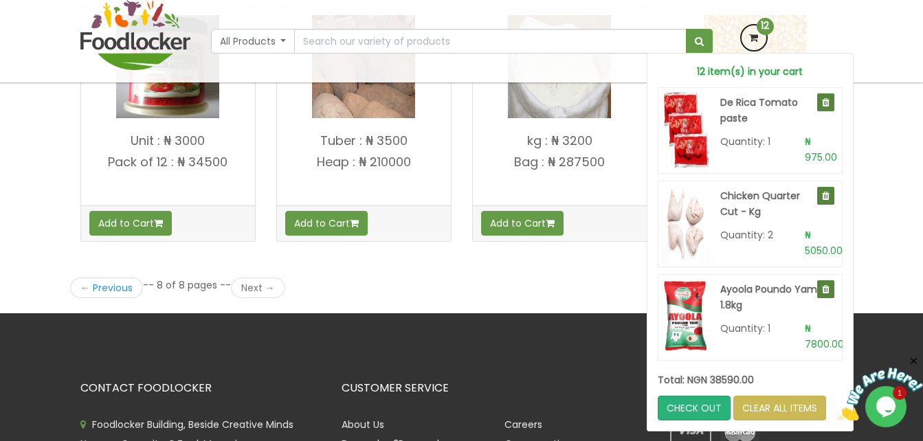
click at [822, 197] on icon at bounding box center [826, 196] width 8 height 10
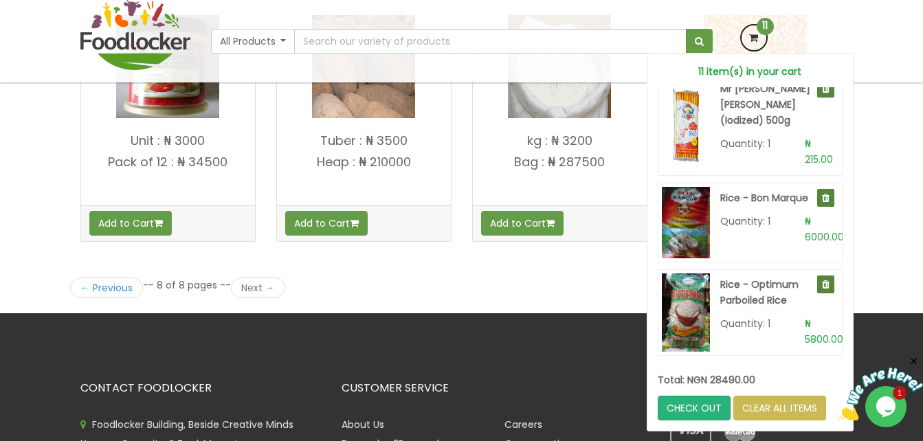
scroll to position [607, 0]
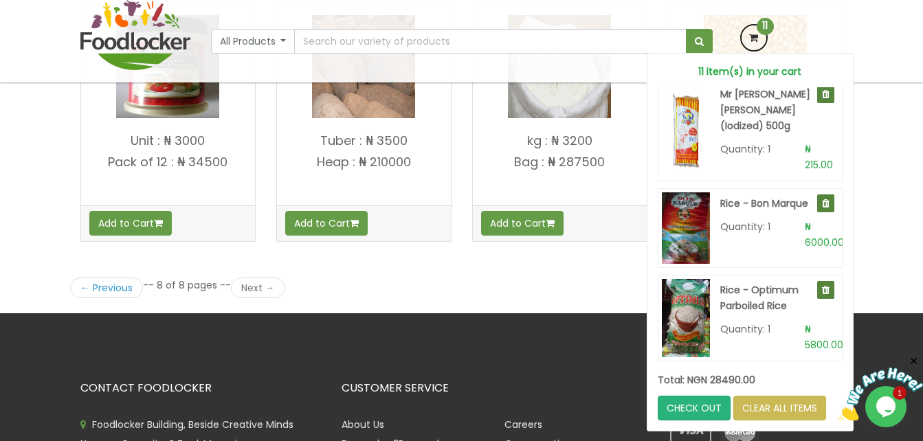
click at [822, 199] on icon at bounding box center [826, 204] width 8 height 10
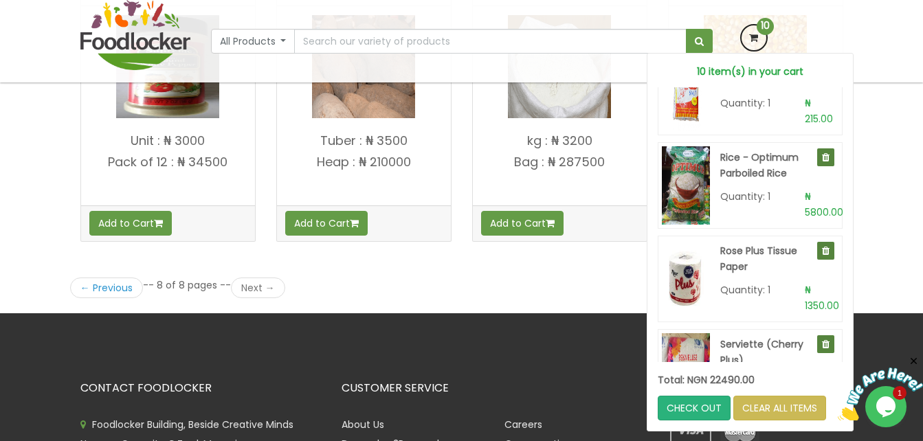
scroll to position [687, 0]
